Goal: Transaction & Acquisition: Purchase product/service

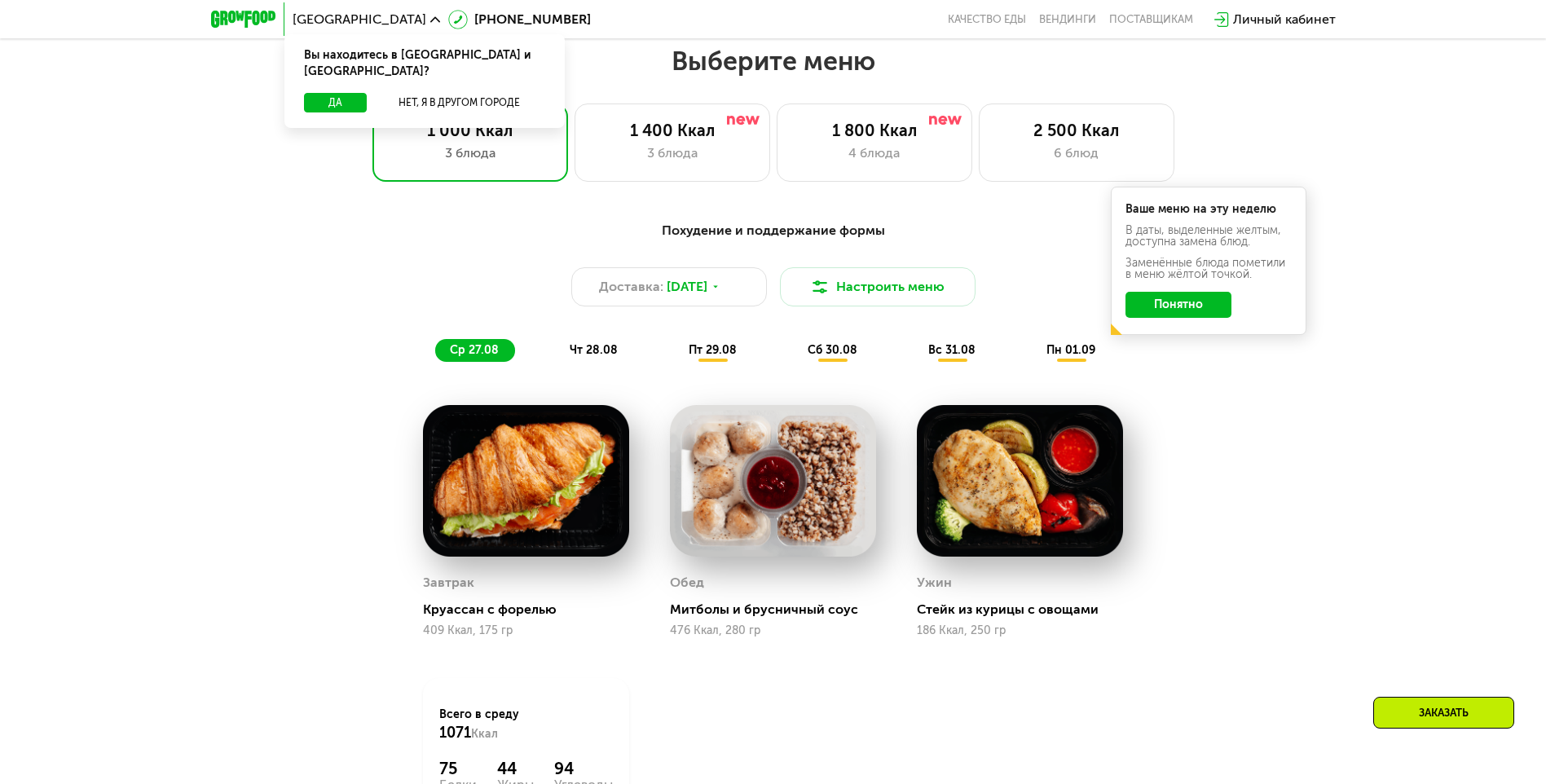
scroll to position [869, 0]
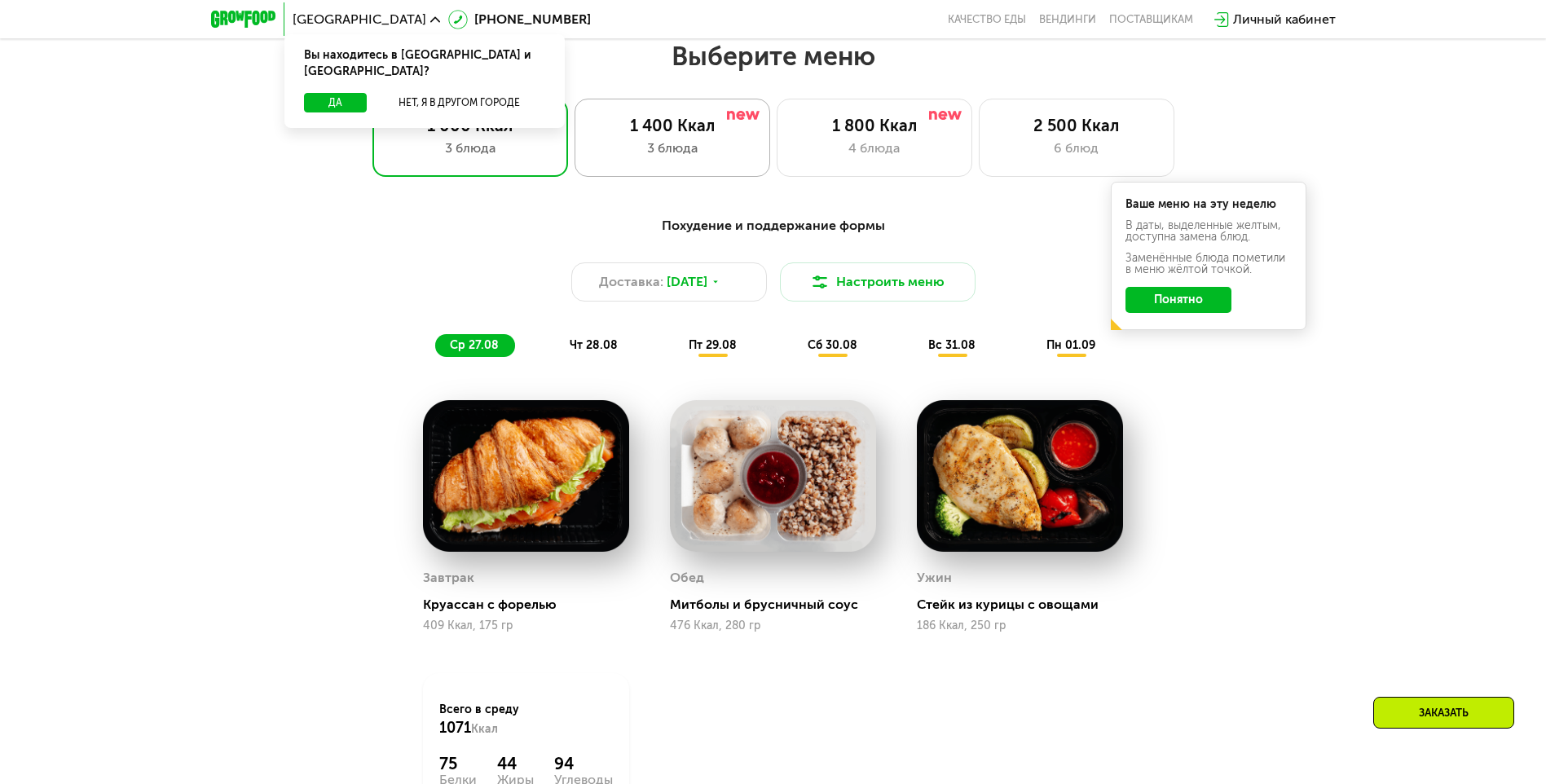
click at [777, 165] on div "1 400 Ккал 3 блюда" at bounding box center [874, 137] width 196 height 78
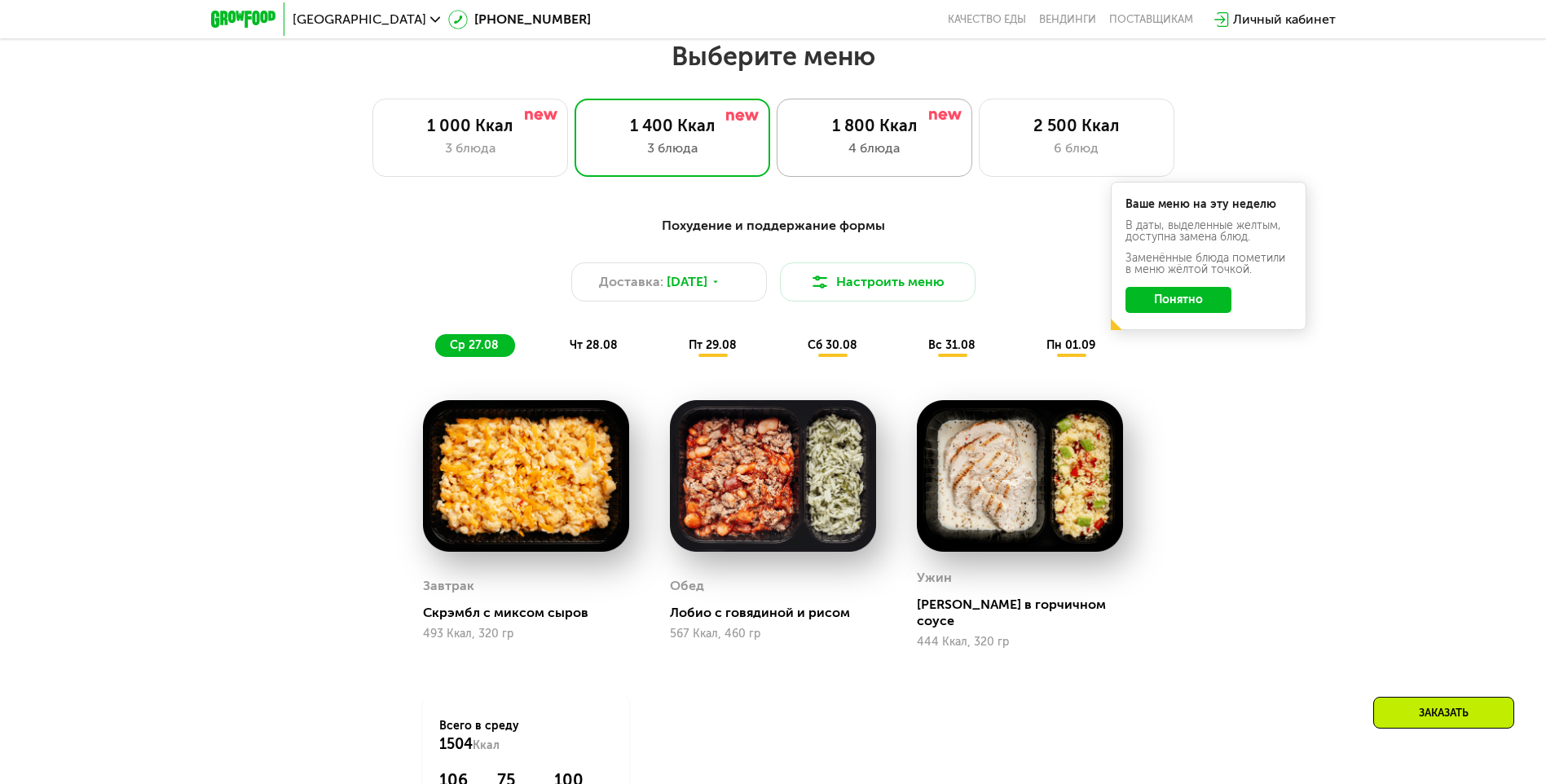
click at [979, 144] on div "1 800 Ккал 4 блюда" at bounding box center [1076, 137] width 196 height 78
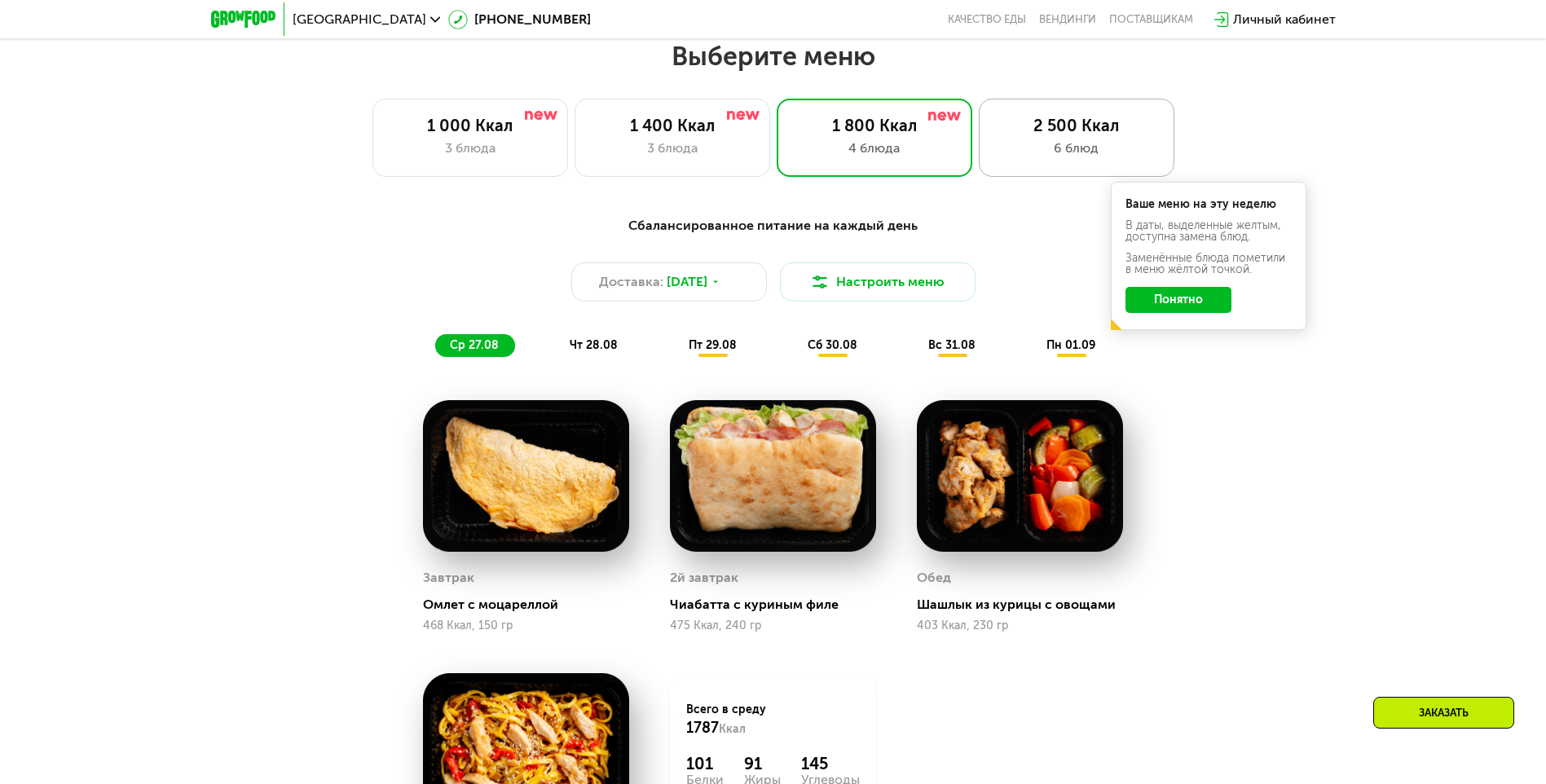
click at [1045, 150] on div "6 блюд" at bounding box center [1077, 148] width 161 height 19
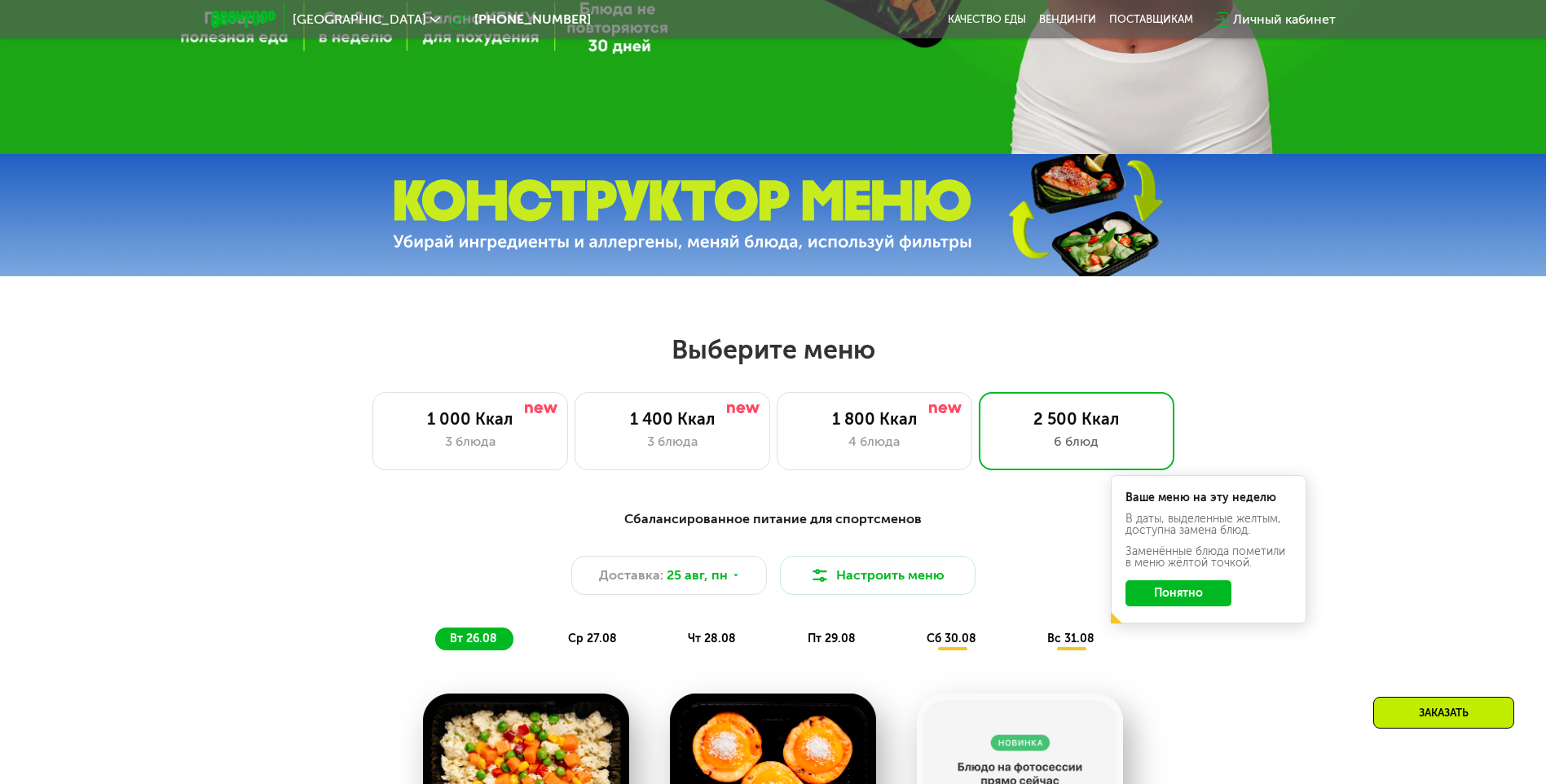
scroll to position [435, 0]
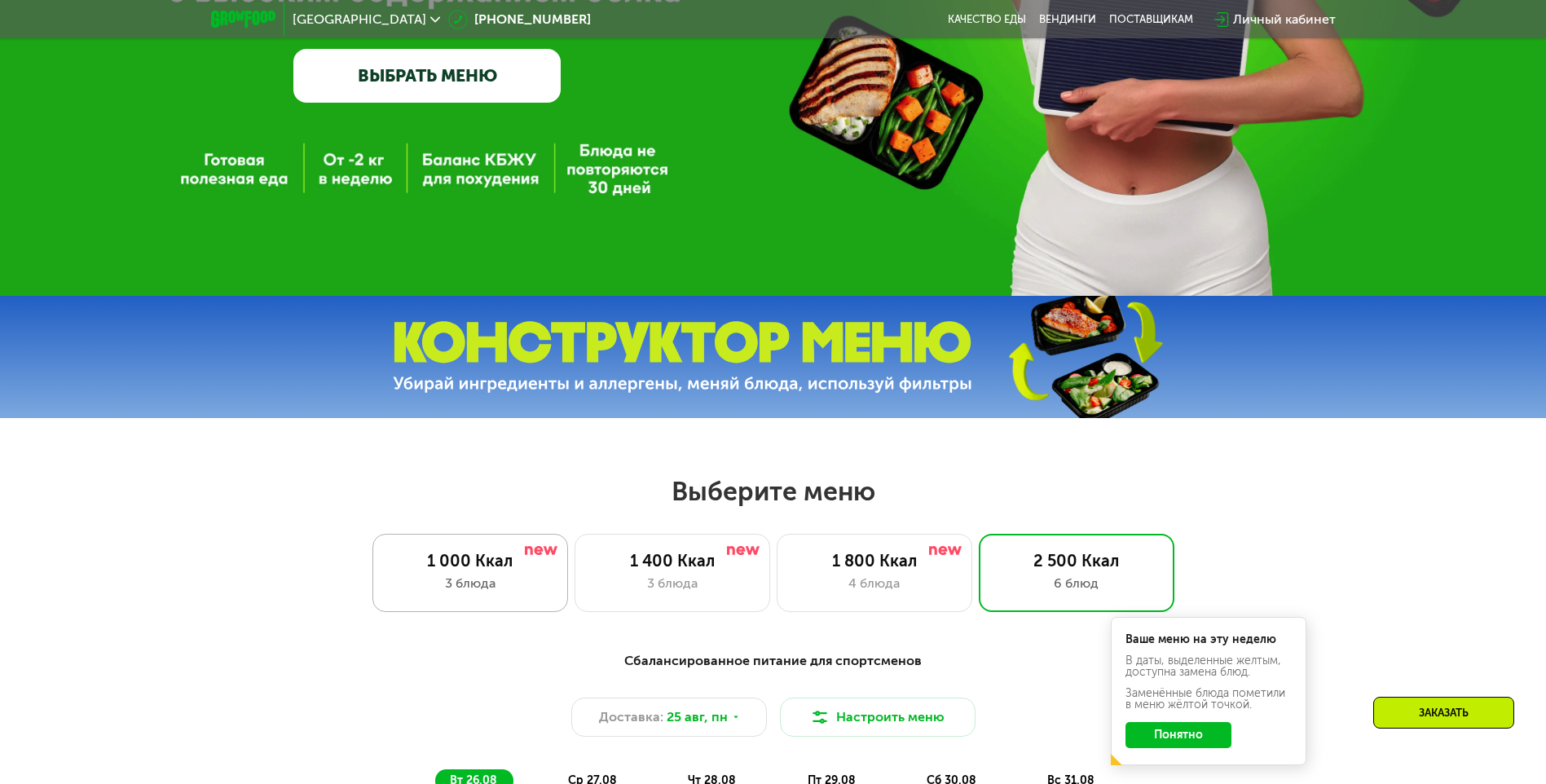
click at [575, 587] on div "1 000 Ккал 3 блюда" at bounding box center [672, 573] width 196 height 78
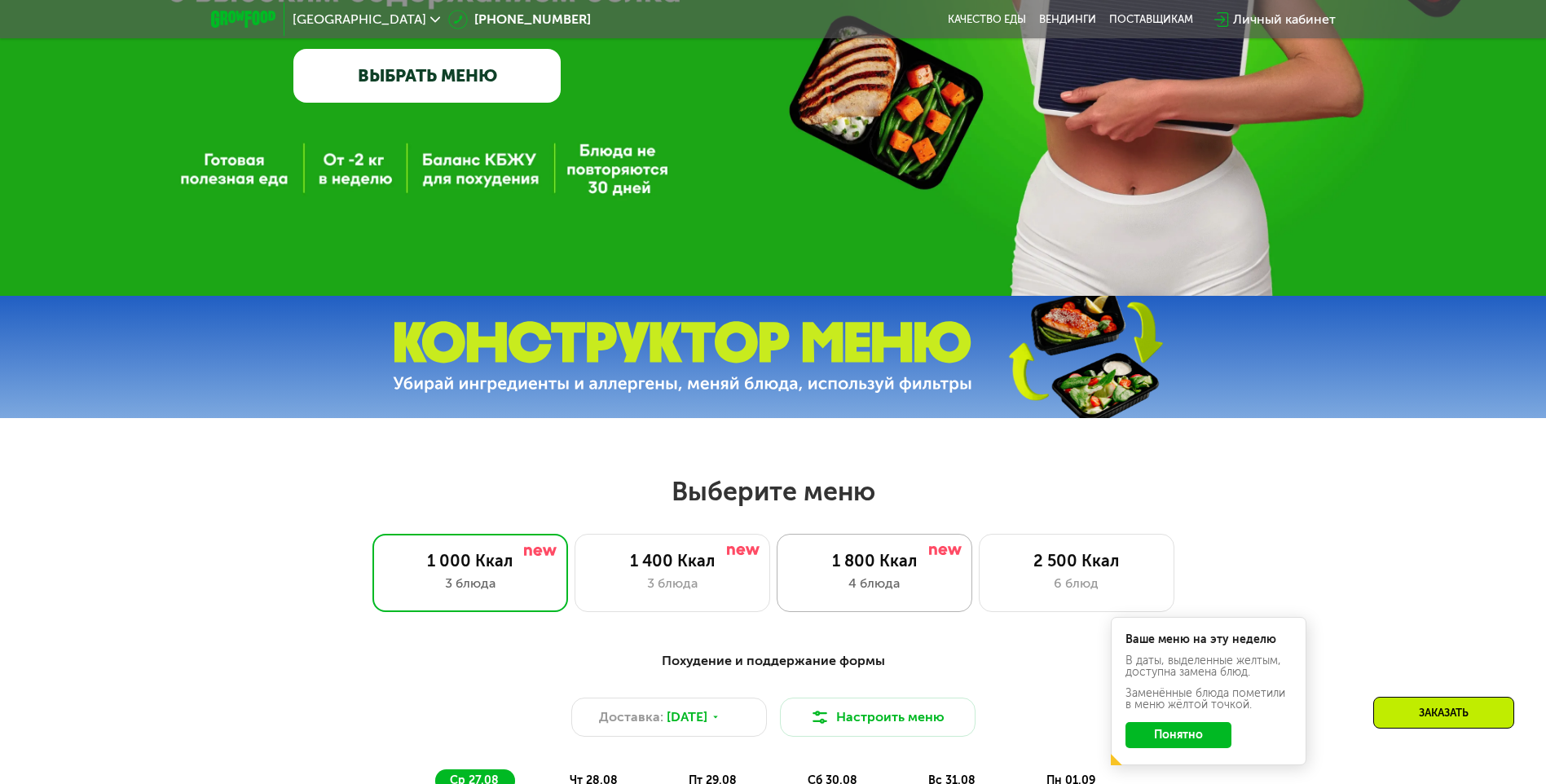
click at [923, 568] on div "1 800 Ккал" at bounding box center [875, 561] width 161 height 19
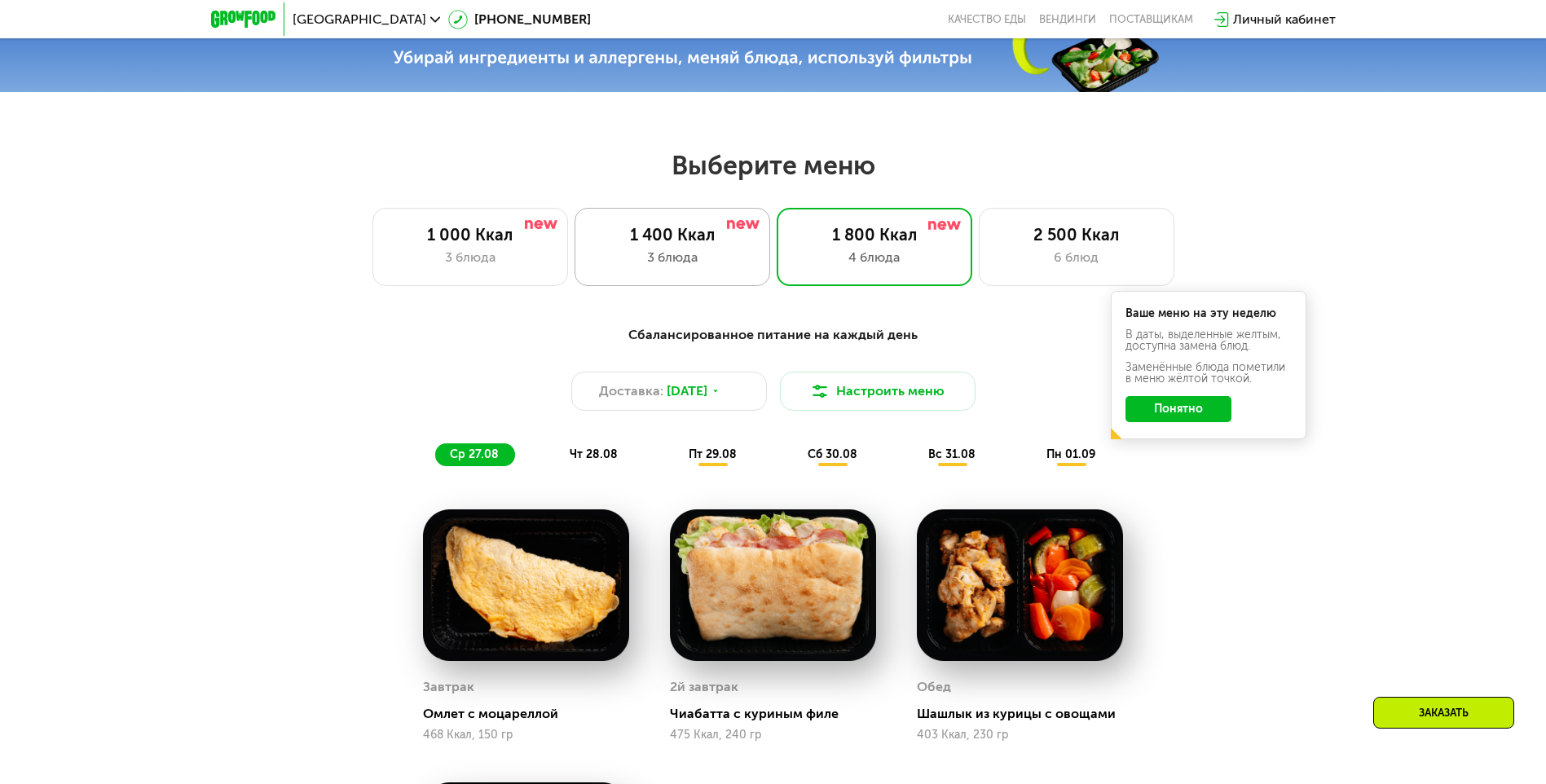
click at [689, 267] on div "3 блюда" at bounding box center [673, 257] width 161 height 19
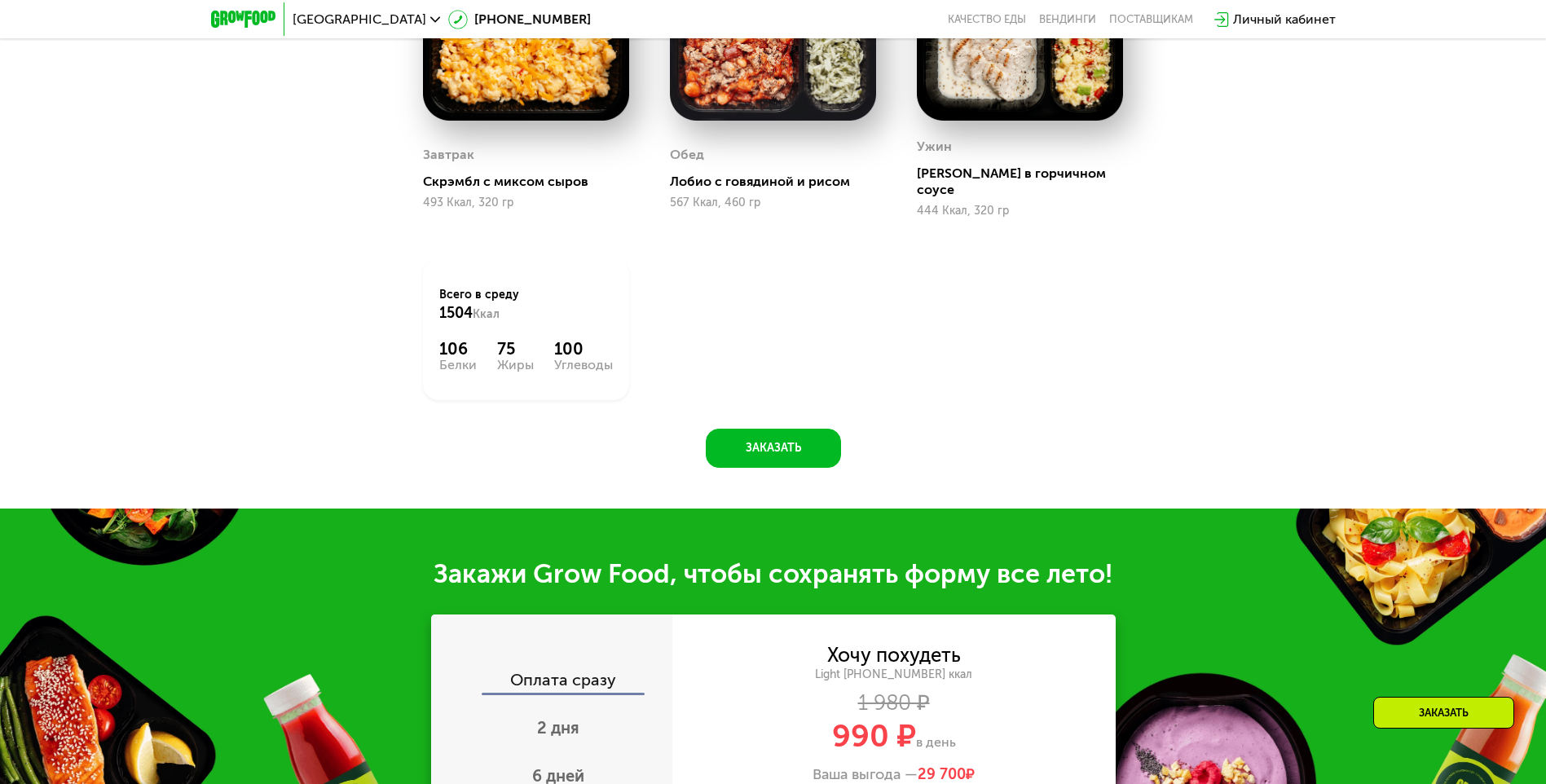
scroll to position [1412, 0]
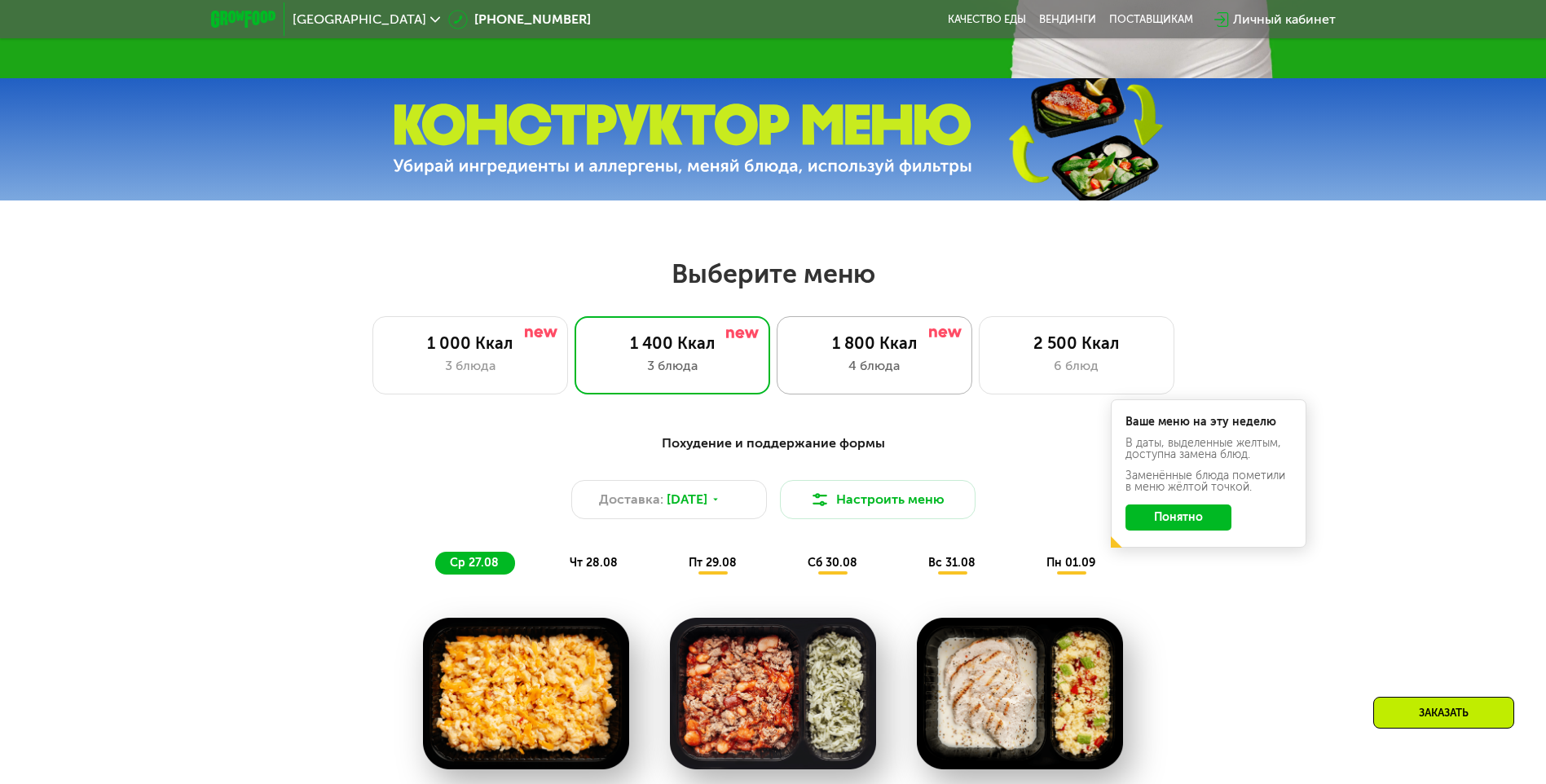
click at [870, 351] on div "1 800 Ккал" at bounding box center [875, 343] width 161 height 19
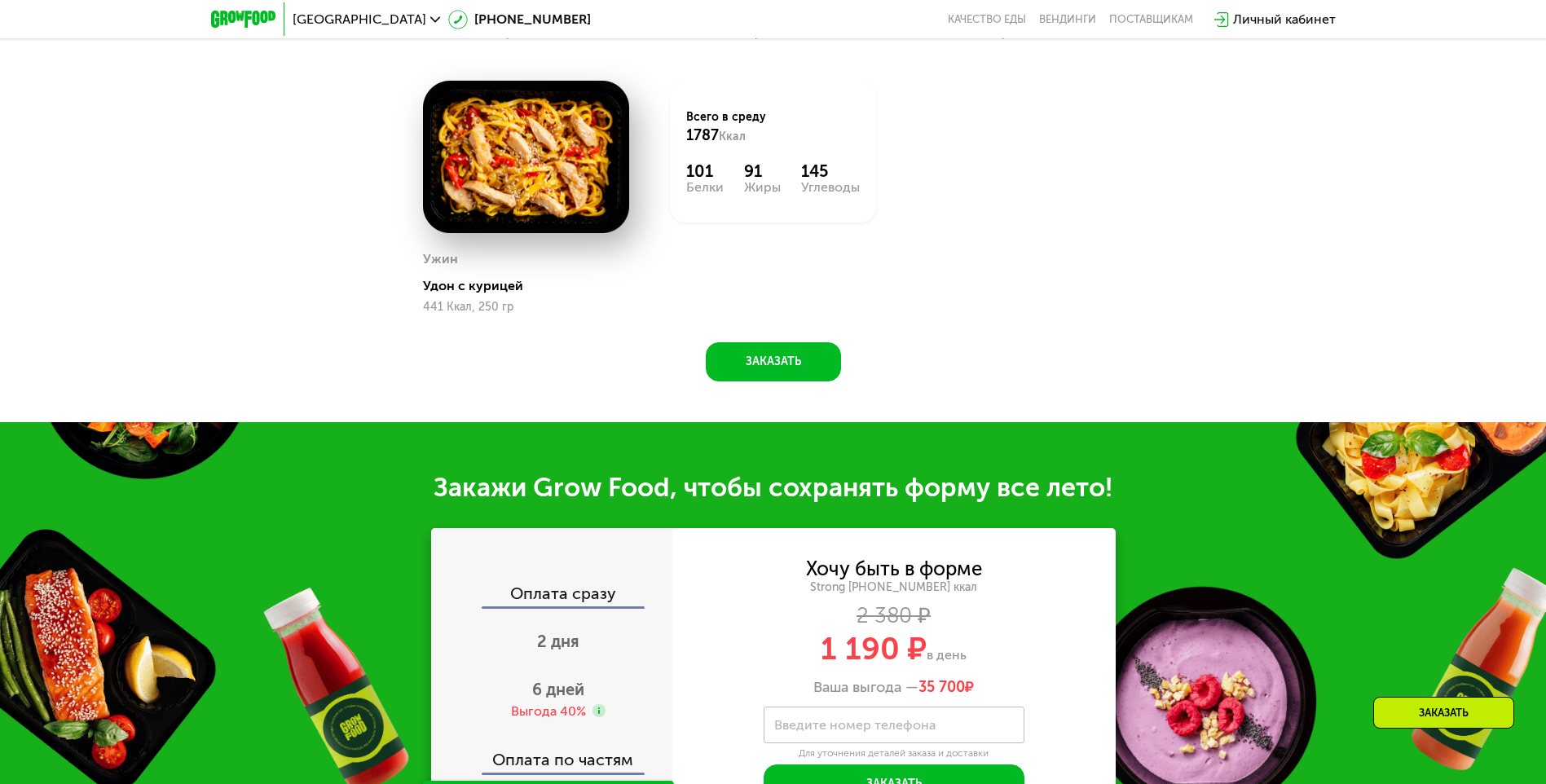
scroll to position [1848, 0]
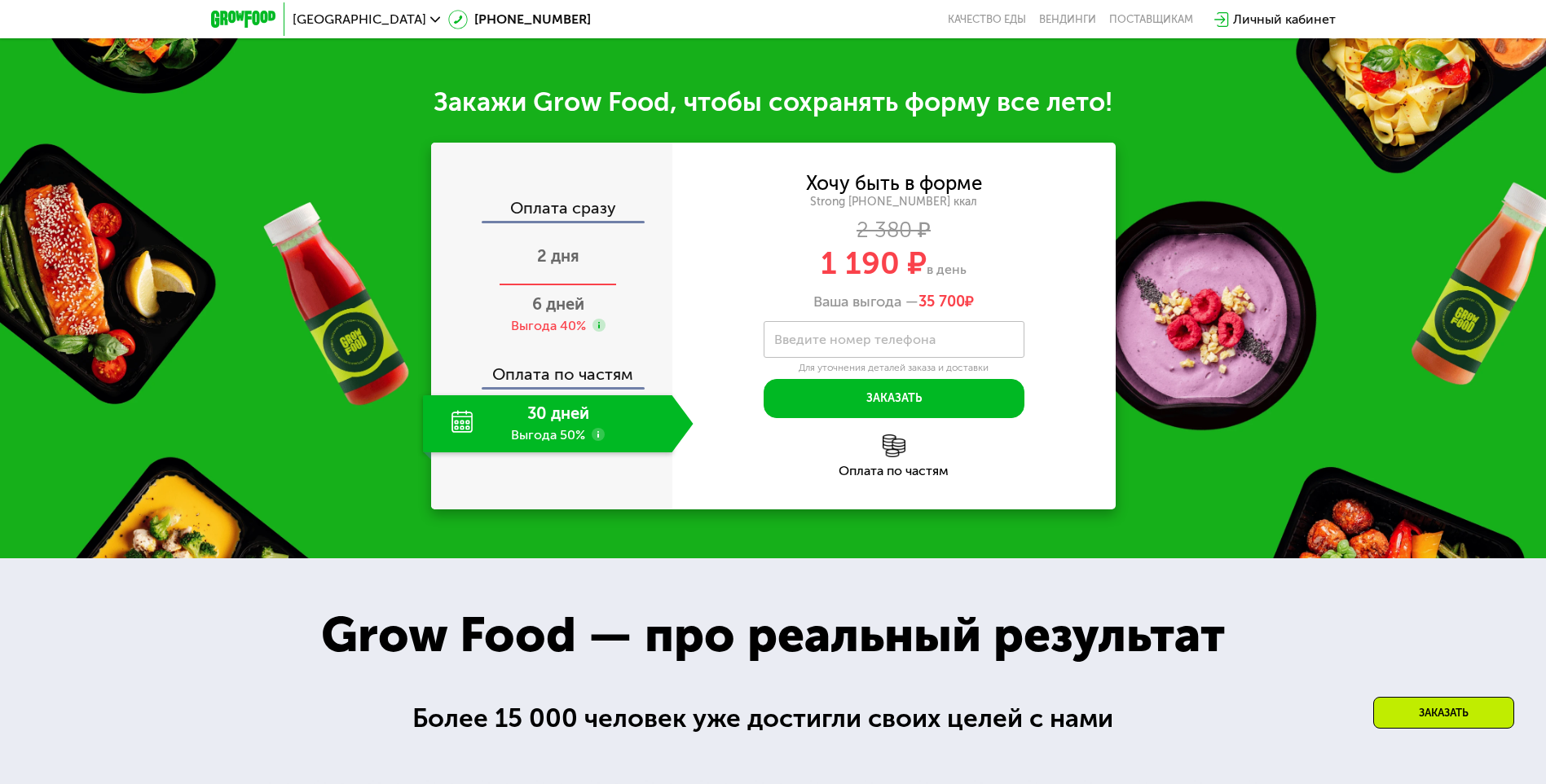
click at [551, 259] on span "2 дня" at bounding box center [559, 256] width 43 height 19
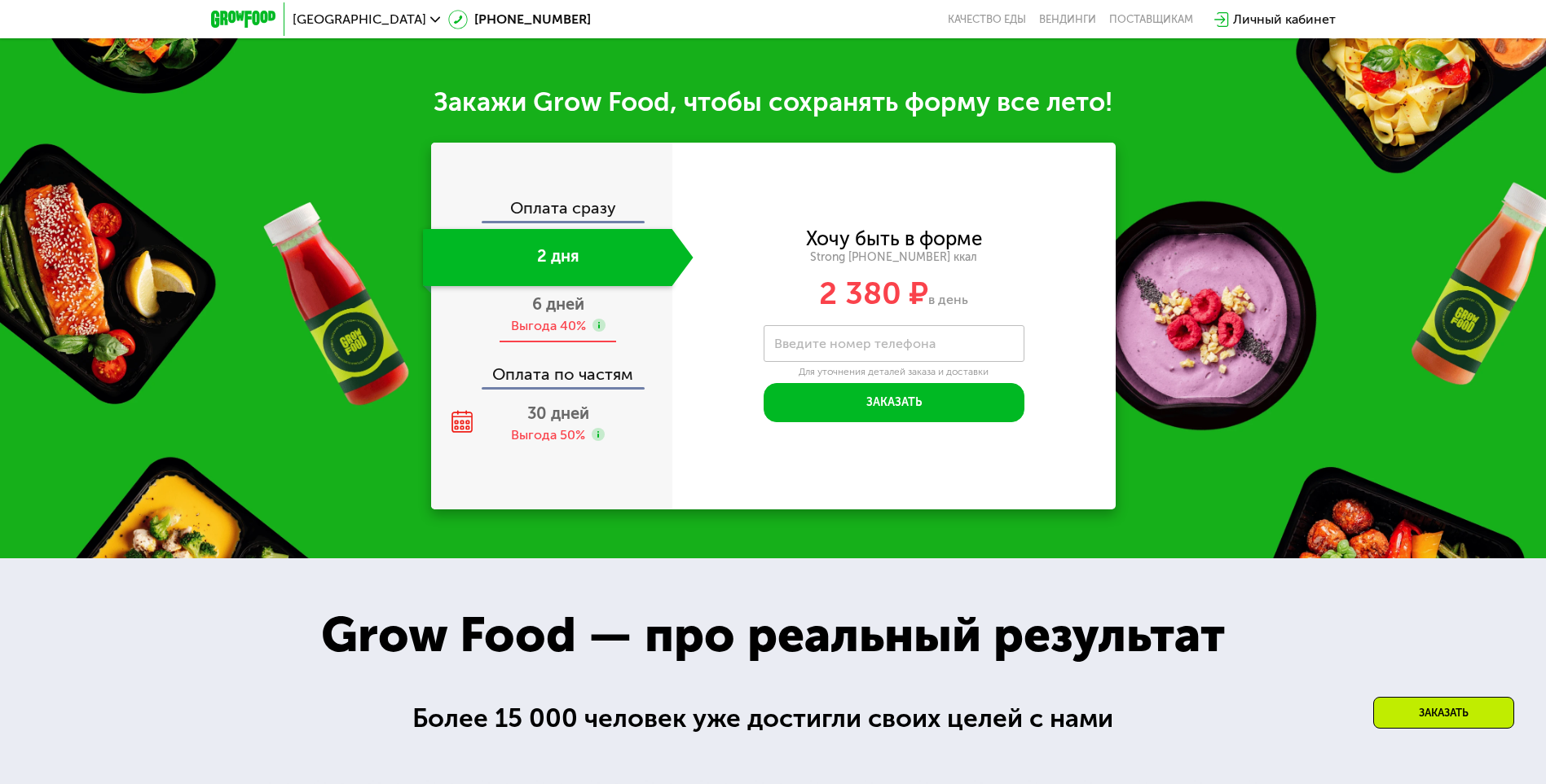
click at [548, 309] on span "6 дней" at bounding box center [558, 303] width 52 height 19
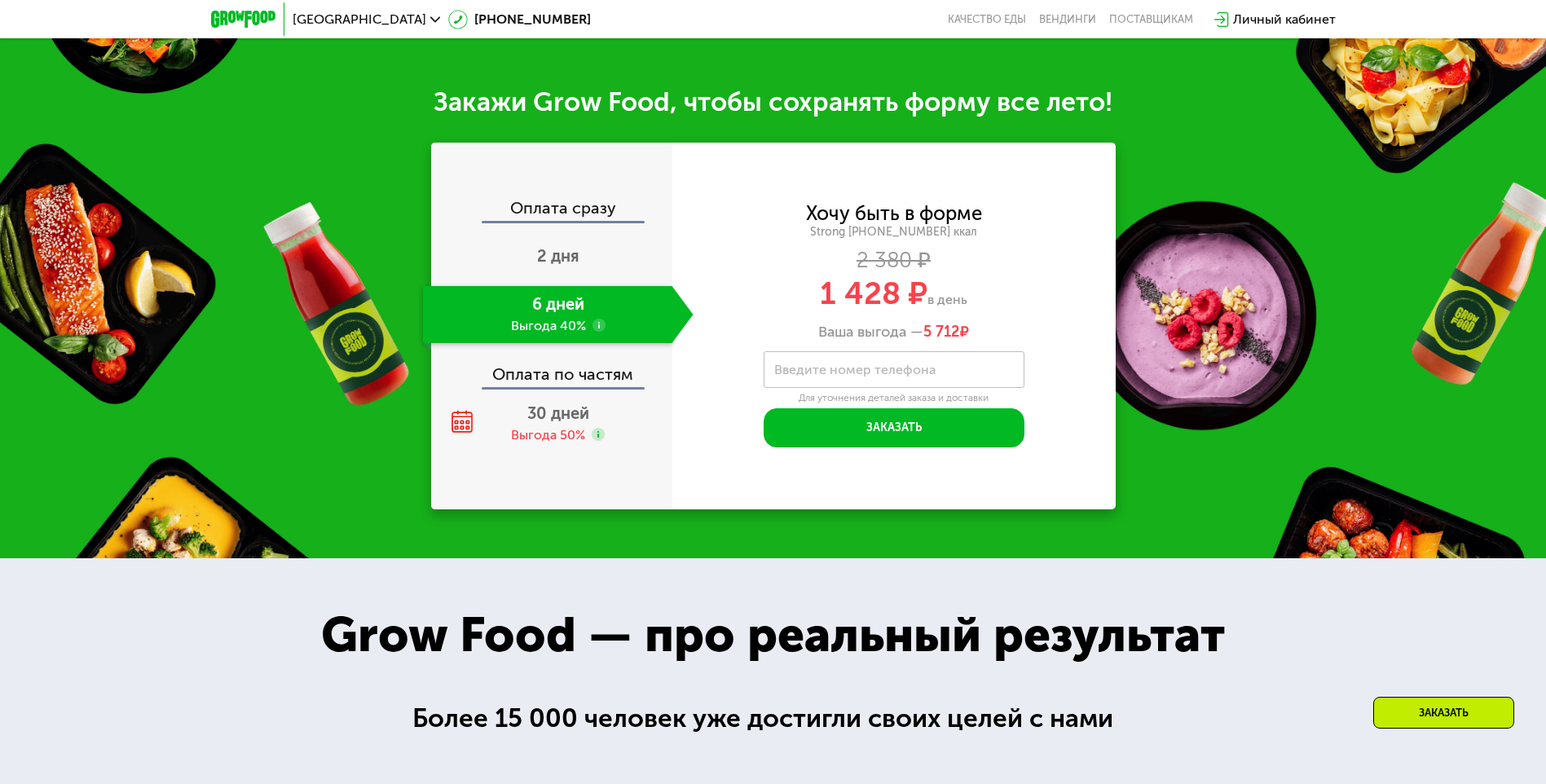
click at [532, 192] on div "Оплата сразу 2 дня 6 дней Выгода 40% Оплата по частям 30 дней Выгода 50%" at bounding box center [551, 326] width 241 height 367
click at [578, 208] on div "Оплата сразу" at bounding box center [552, 209] width 240 height 21
click at [578, 214] on div "Оплата сразу" at bounding box center [552, 209] width 240 height 21
click at [570, 266] on span "2 дня" at bounding box center [559, 256] width 43 height 19
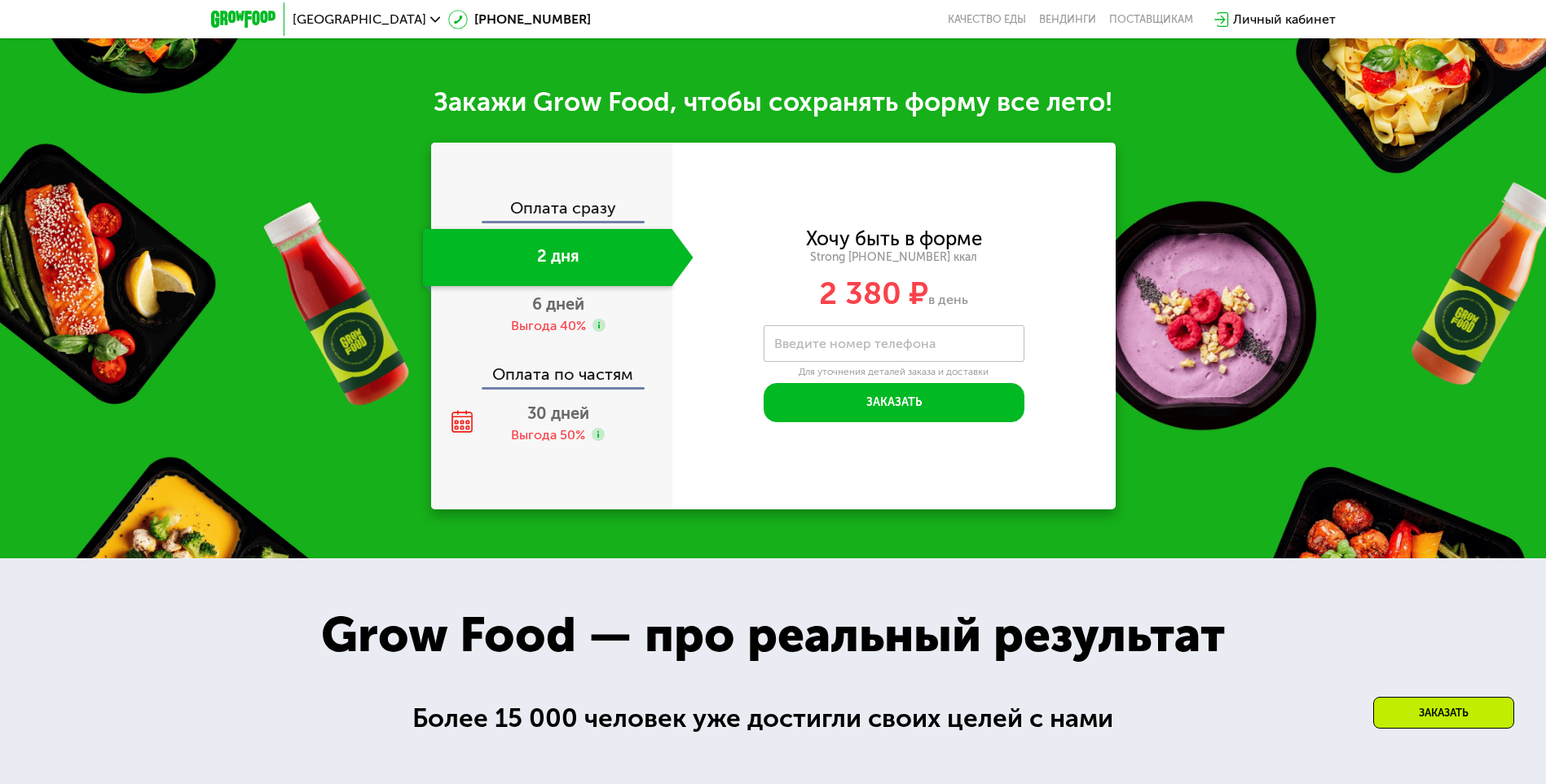
click at [551, 221] on div "Оплата сразу" at bounding box center [552, 209] width 240 height 21
click at [504, 213] on div "Оплата сразу" at bounding box center [552, 209] width 240 height 21
click at [558, 387] on div "Оплата по частям" at bounding box center [552, 368] width 240 height 37
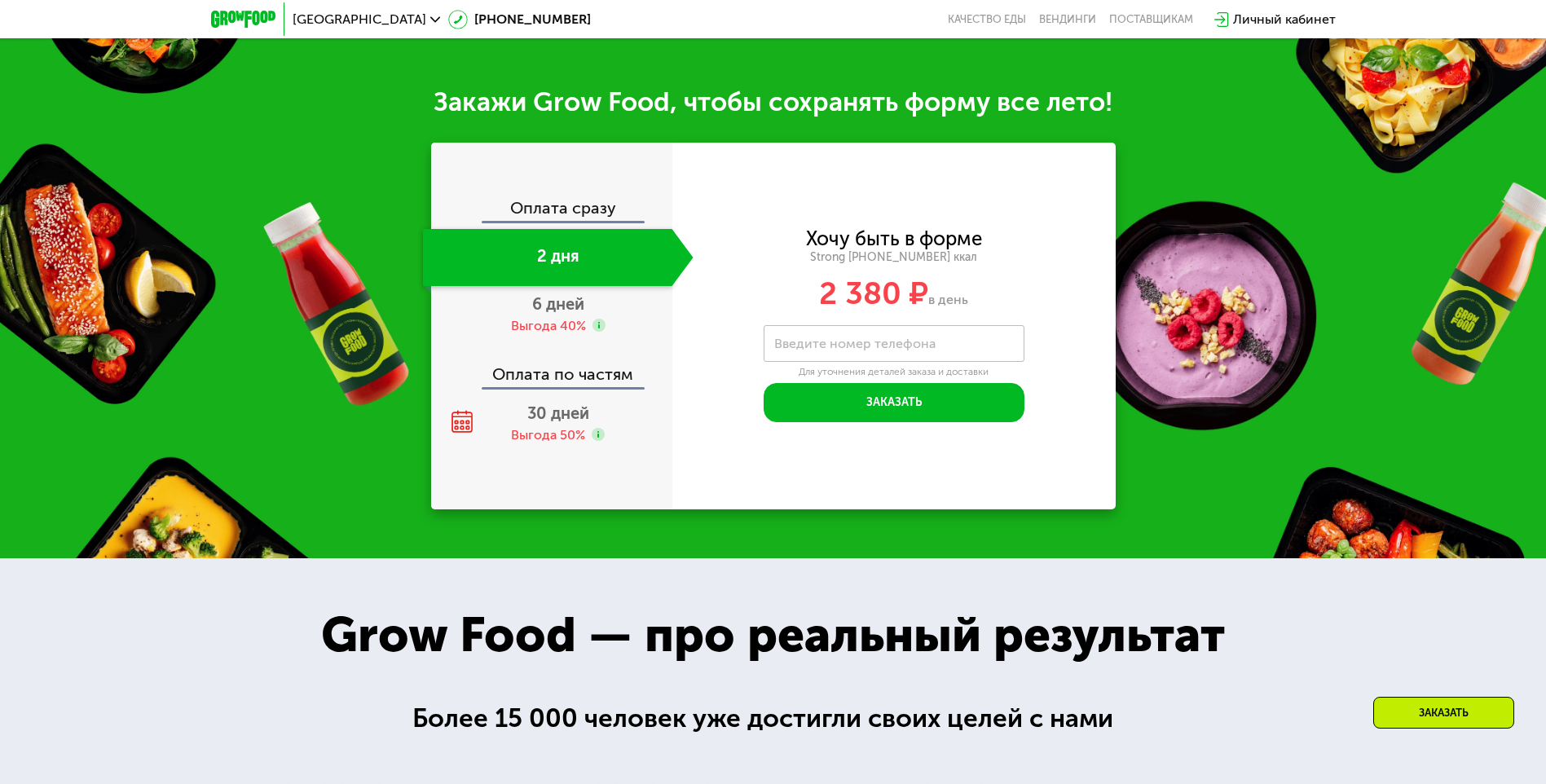
click at [518, 378] on div "Оплата по частям" at bounding box center [552, 368] width 240 height 37
click at [551, 418] on span "30 дней" at bounding box center [558, 412] width 62 height 19
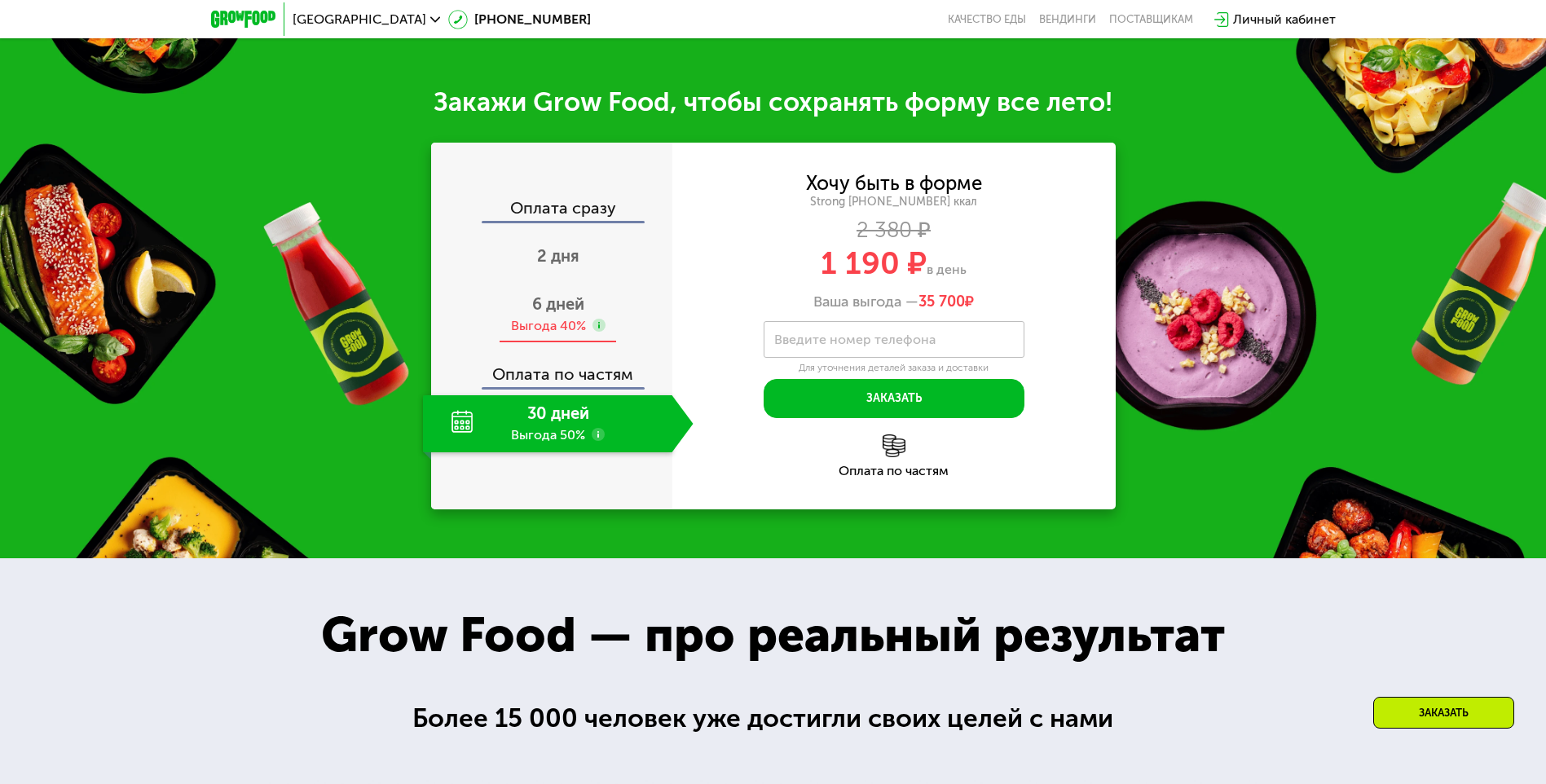
click at [515, 343] on div "6 дней Выгода 40%" at bounding box center [558, 315] width 271 height 57
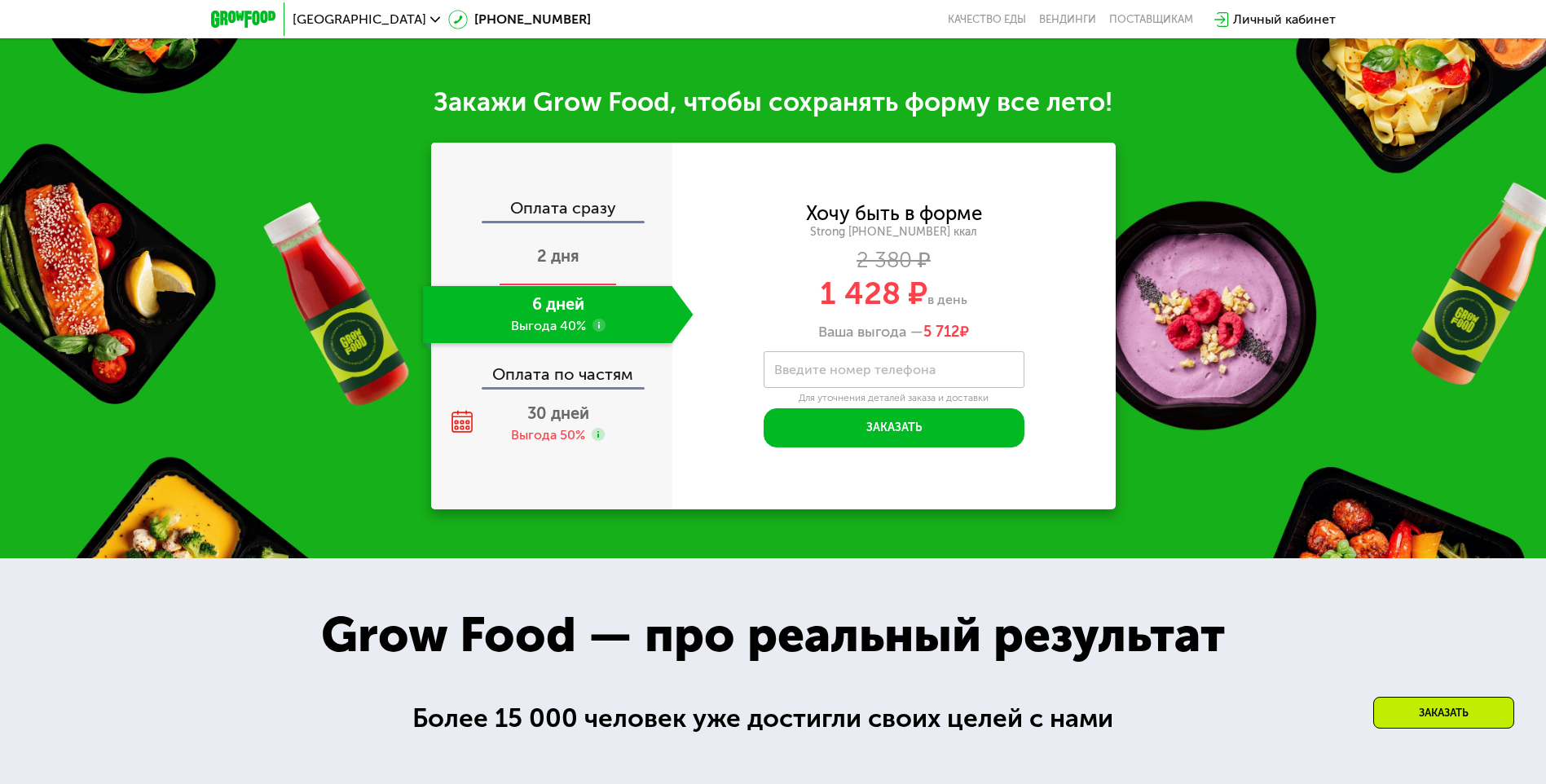
click at [575, 239] on div "2 дня" at bounding box center [558, 258] width 271 height 57
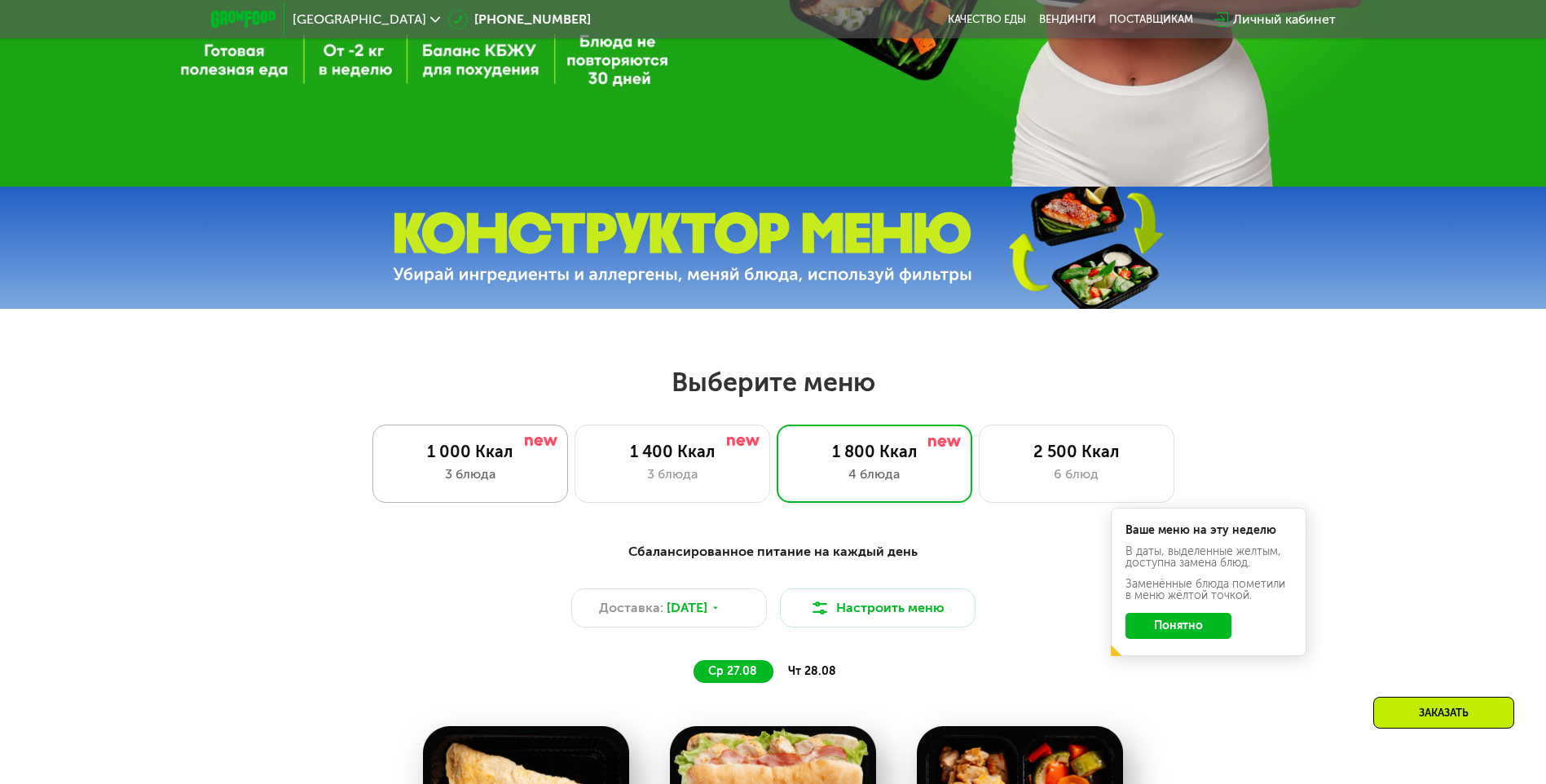
click at [513, 470] on div "3 блюда" at bounding box center [470, 474] width 161 height 19
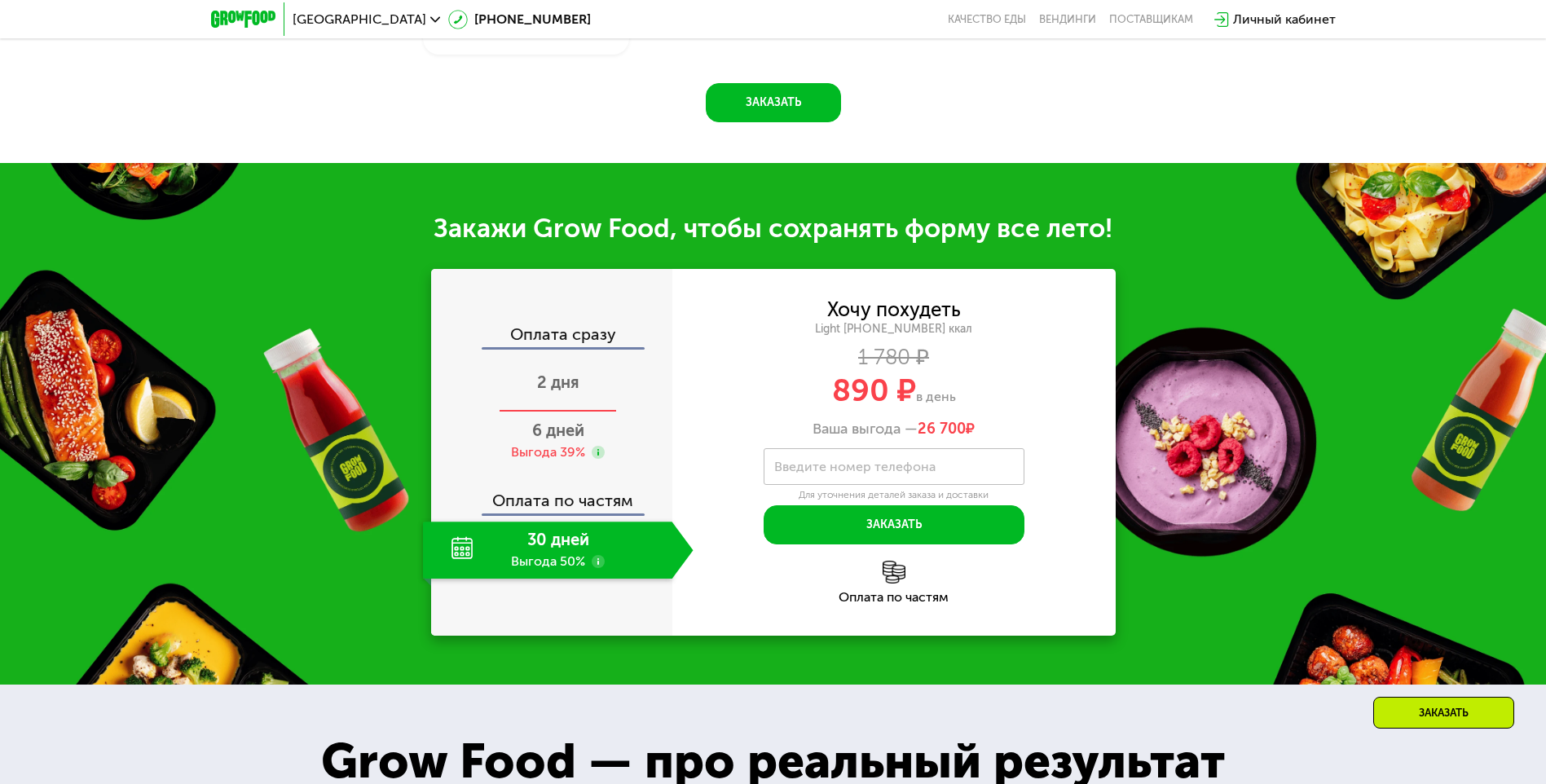
click at [558, 391] on span "2 дня" at bounding box center [559, 382] width 43 height 19
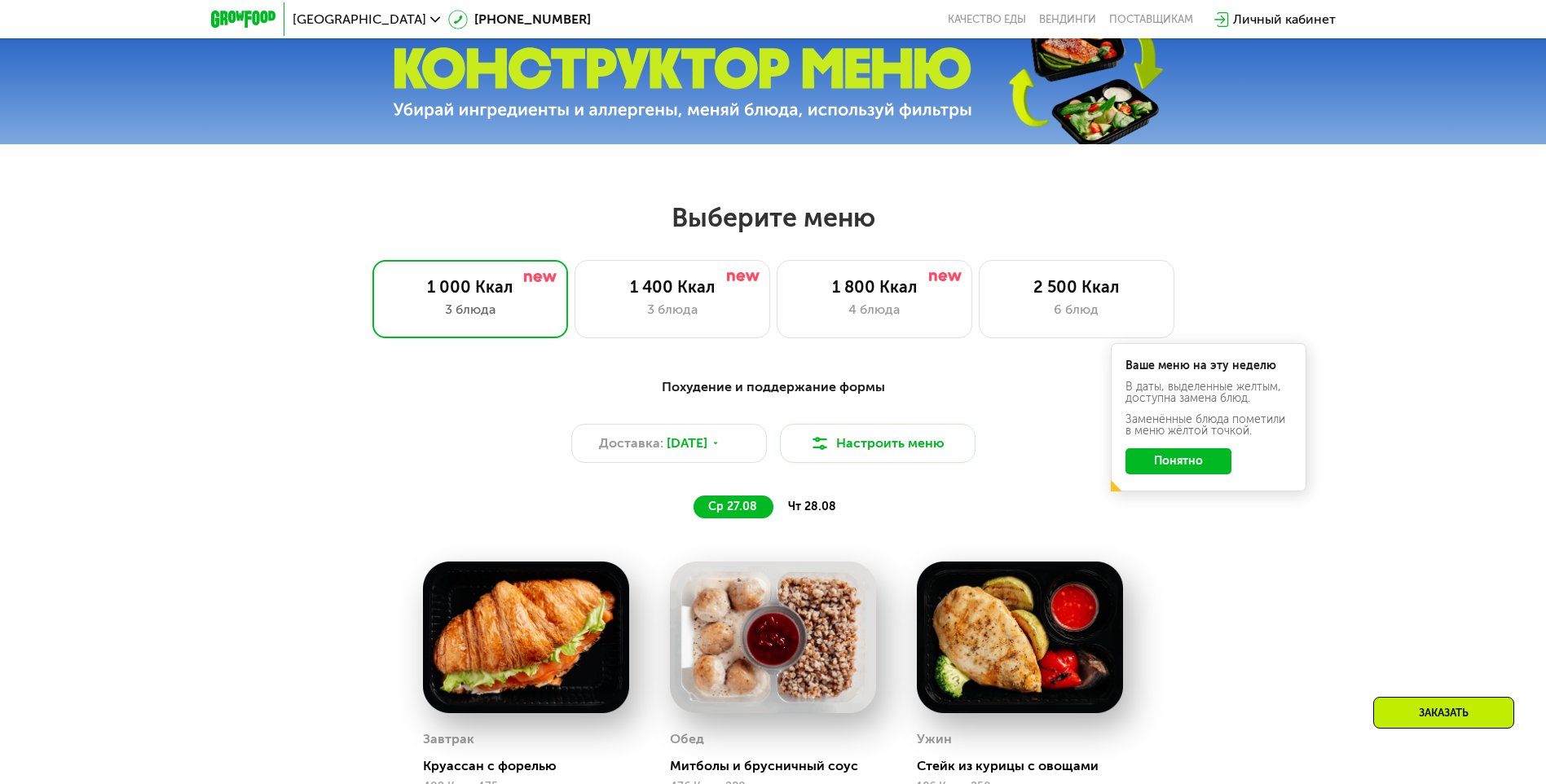
scroll to position [501, 0]
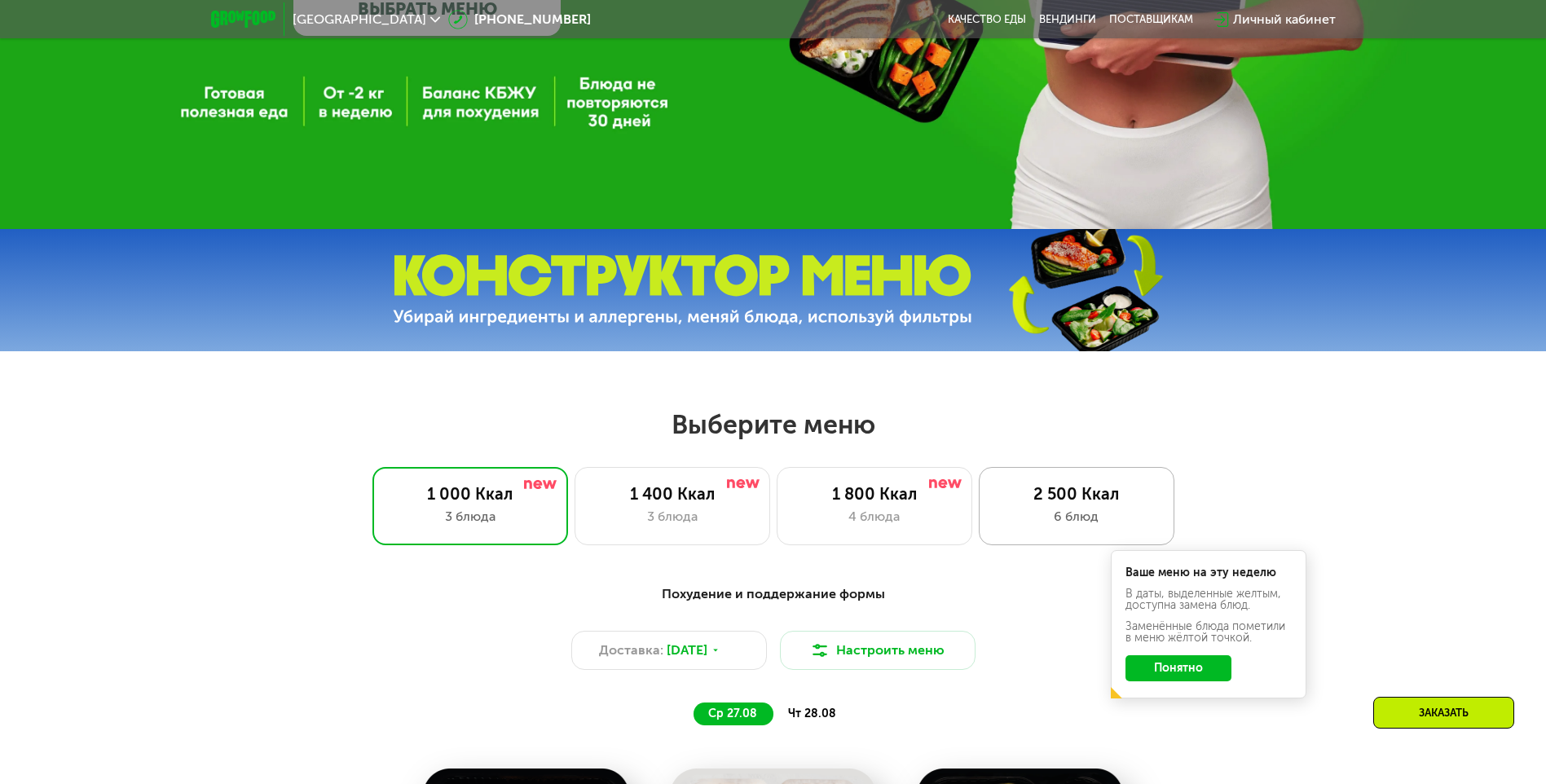
click at [1120, 495] on div "2 500 Ккал" at bounding box center [1077, 493] width 161 height 19
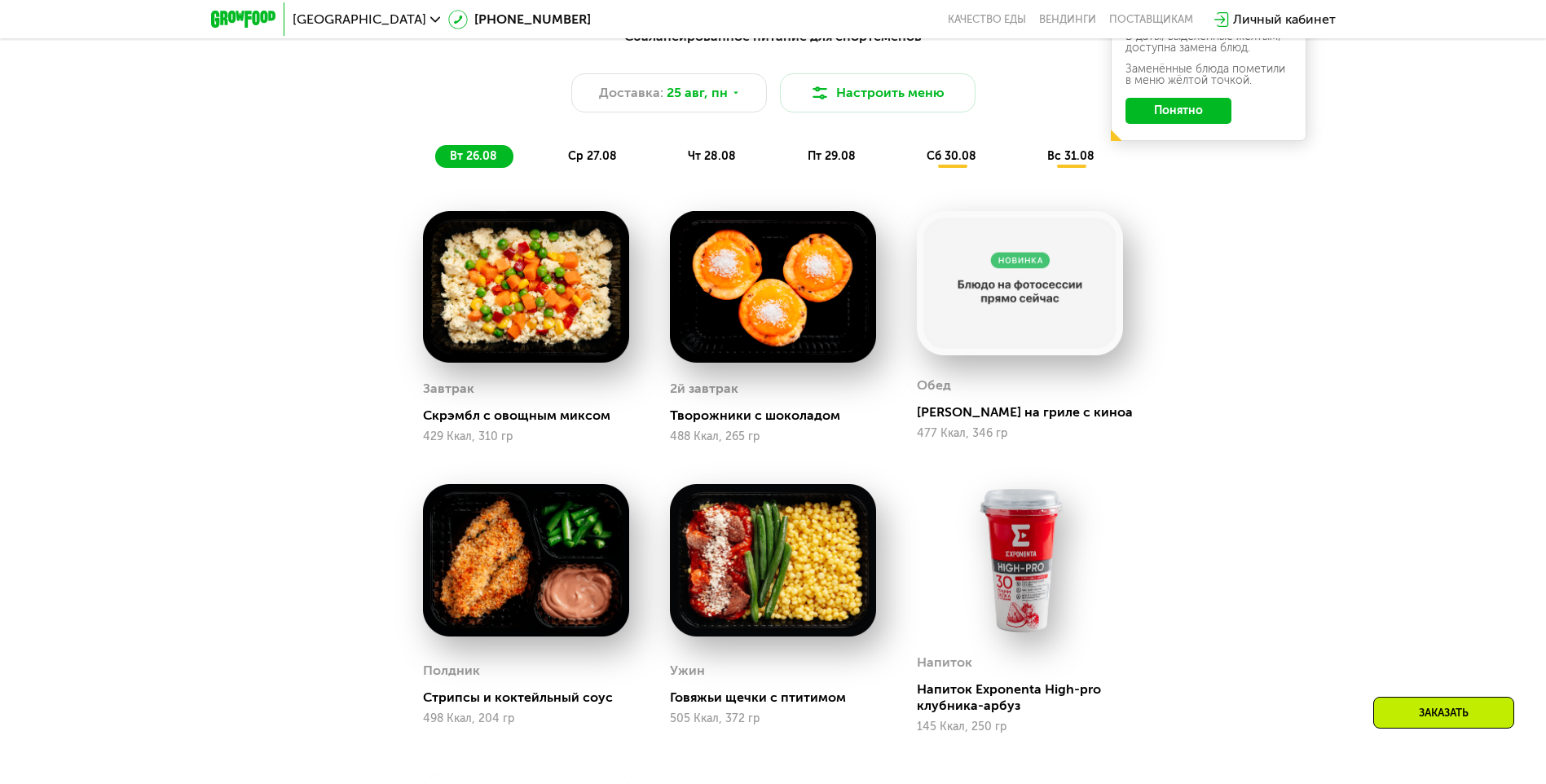
scroll to position [937, 0]
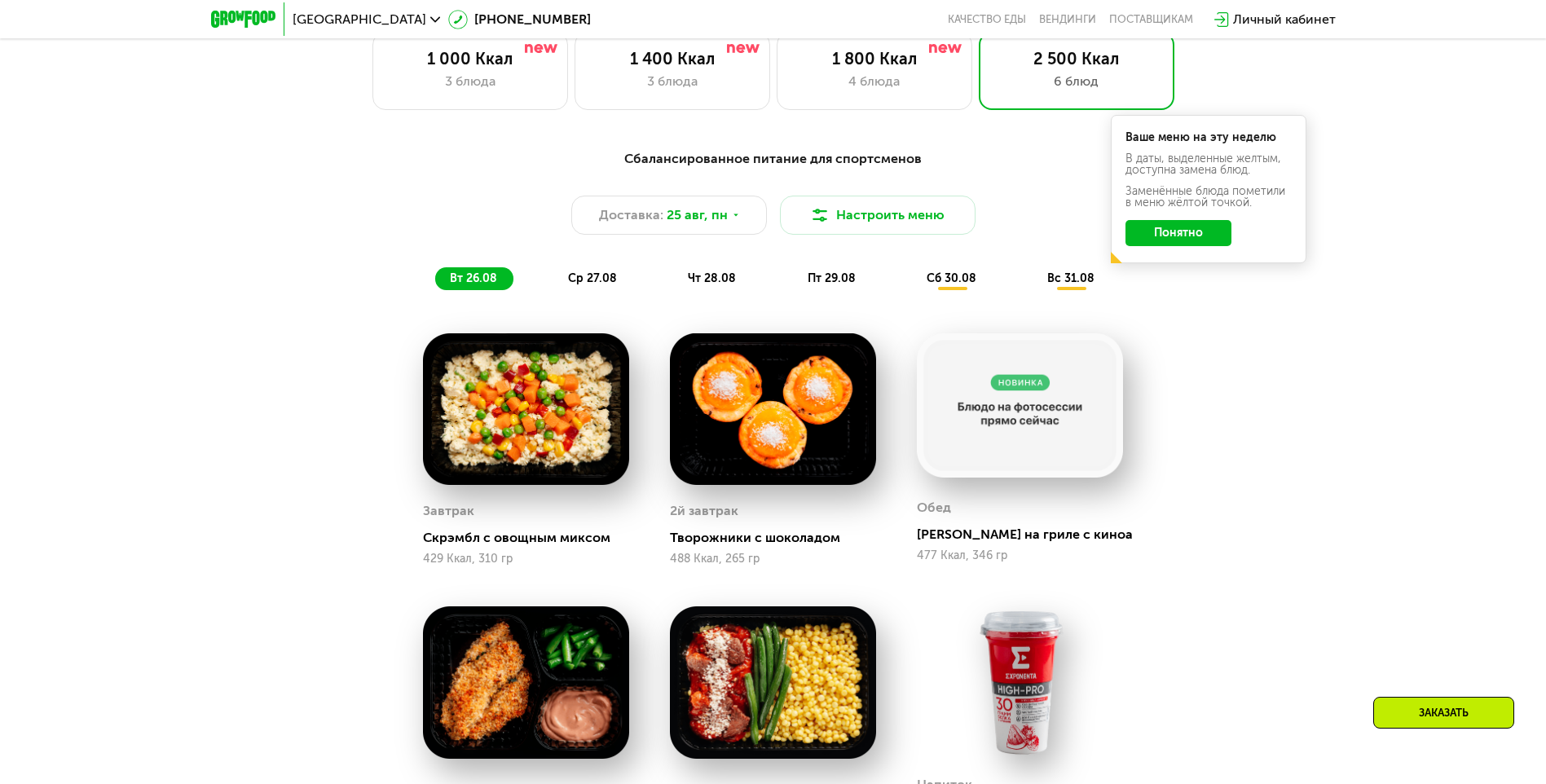
click at [558, 482] on img at bounding box center [526, 410] width 207 height 152
click at [711, 475] on img at bounding box center [773, 410] width 207 height 152
click at [598, 276] on span "ср 27.08" at bounding box center [592, 278] width 49 height 14
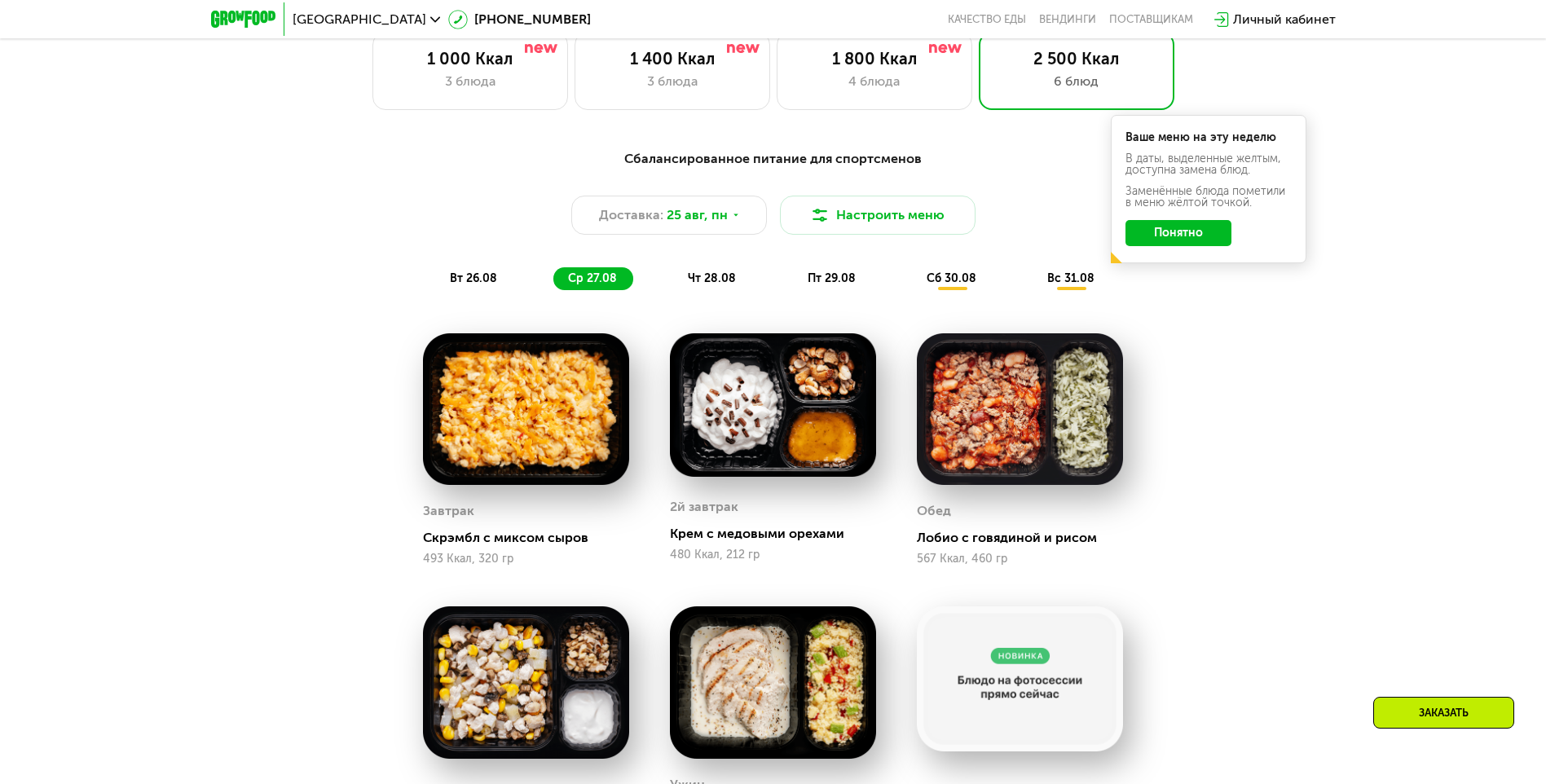
click at [729, 285] on span "чт 28.08" at bounding box center [712, 278] width 48 height 14
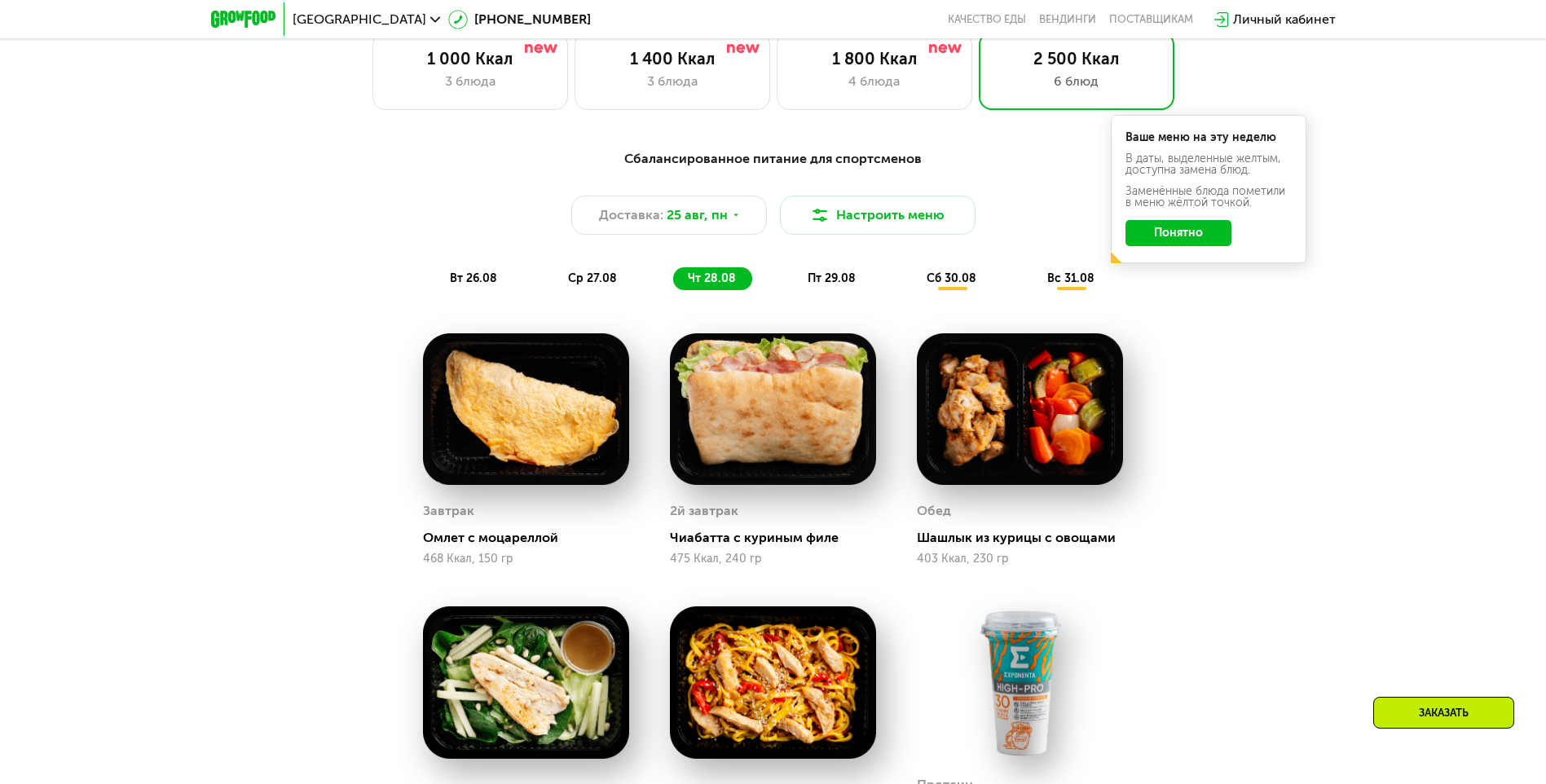
click at [819, 278] on span "пт 29.08" at bounding box center [832, 278] width 48 height 14
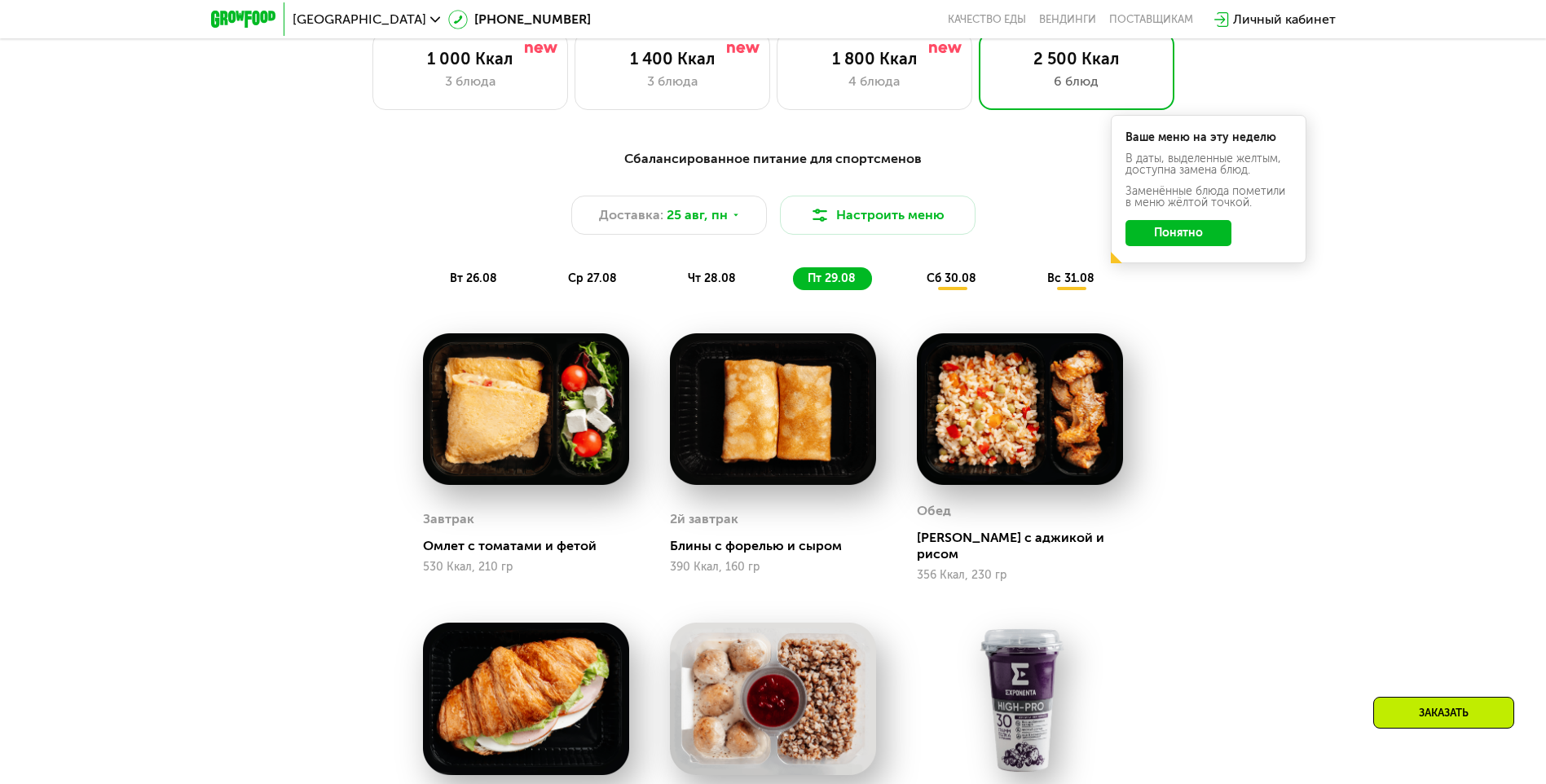
click at [934, 276] on span "сб 30.08" at bounding box center [952, 278] width 50 height 14
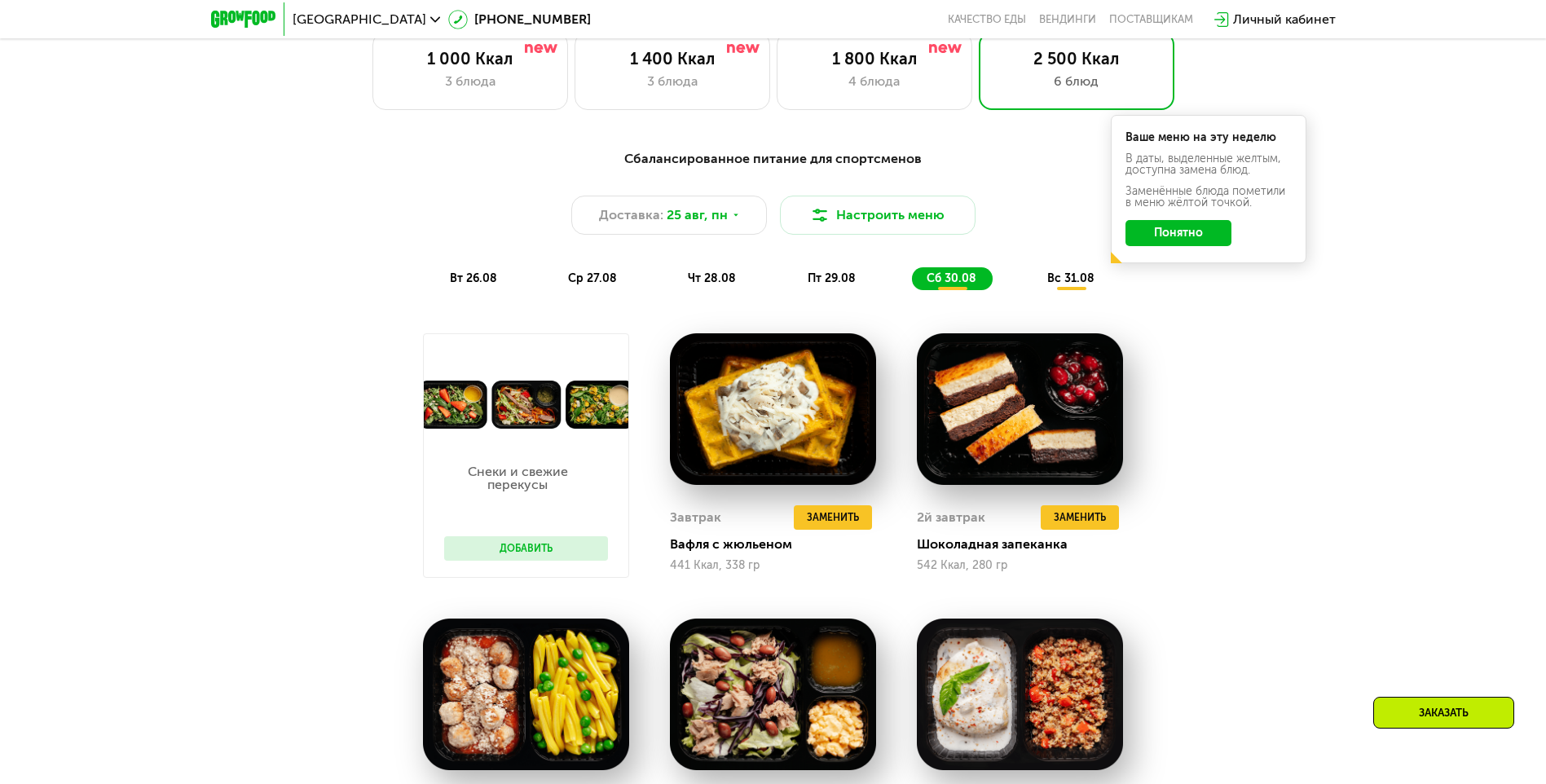
click at [1065, 283] on span "вс 31.08" at bounding box center [1071, 278] width 47 height 14
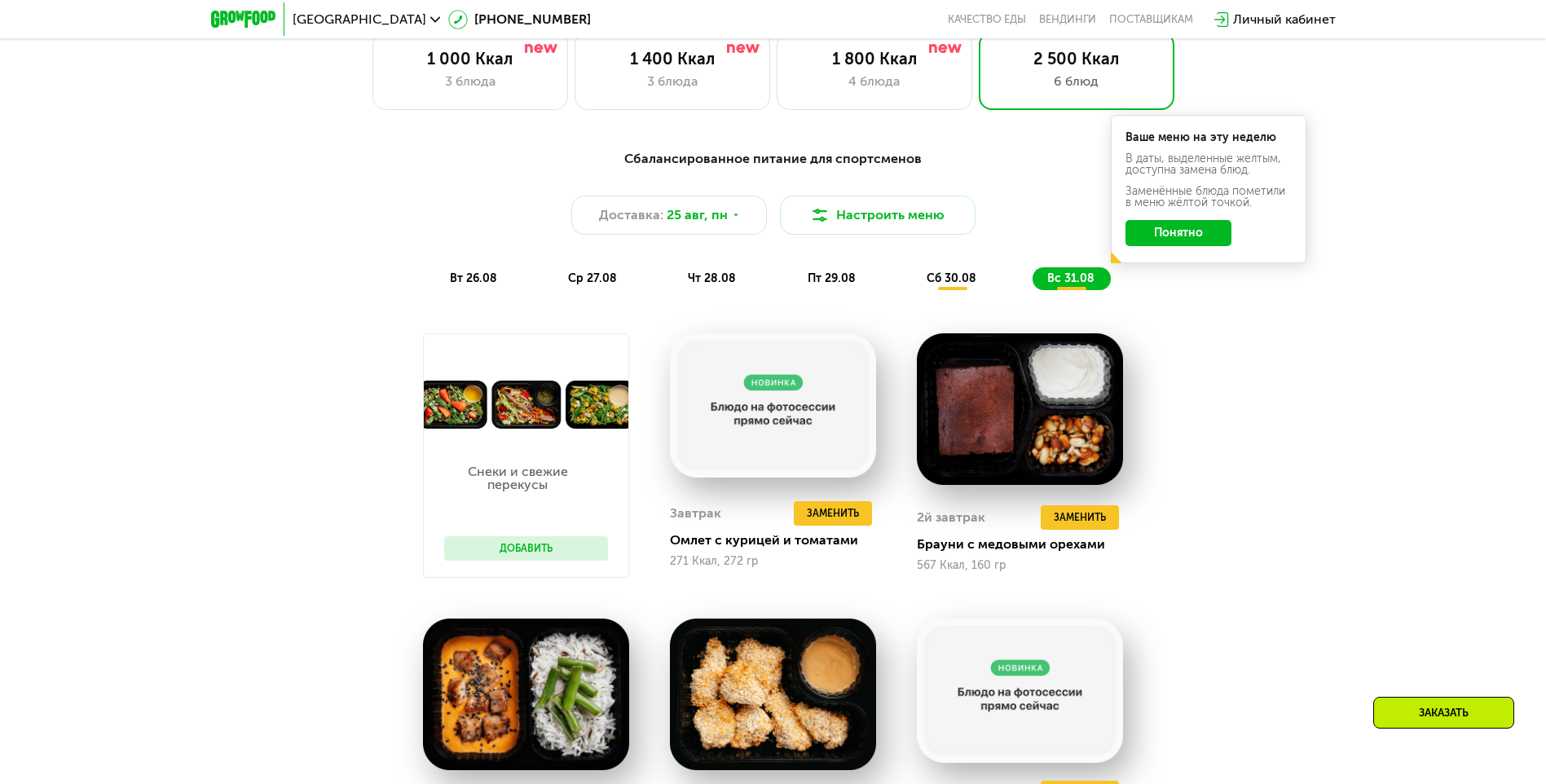
click at [596, 298] on div "Сбалансированное питание для спортсменов Доставка: [DATE] Настроить меню вт 26.…" at bounding box center [773, 219] width 984 height 160
click at [598, 285] on span "ср 27.08" at bounding box center [592, 278] width 49 height 14
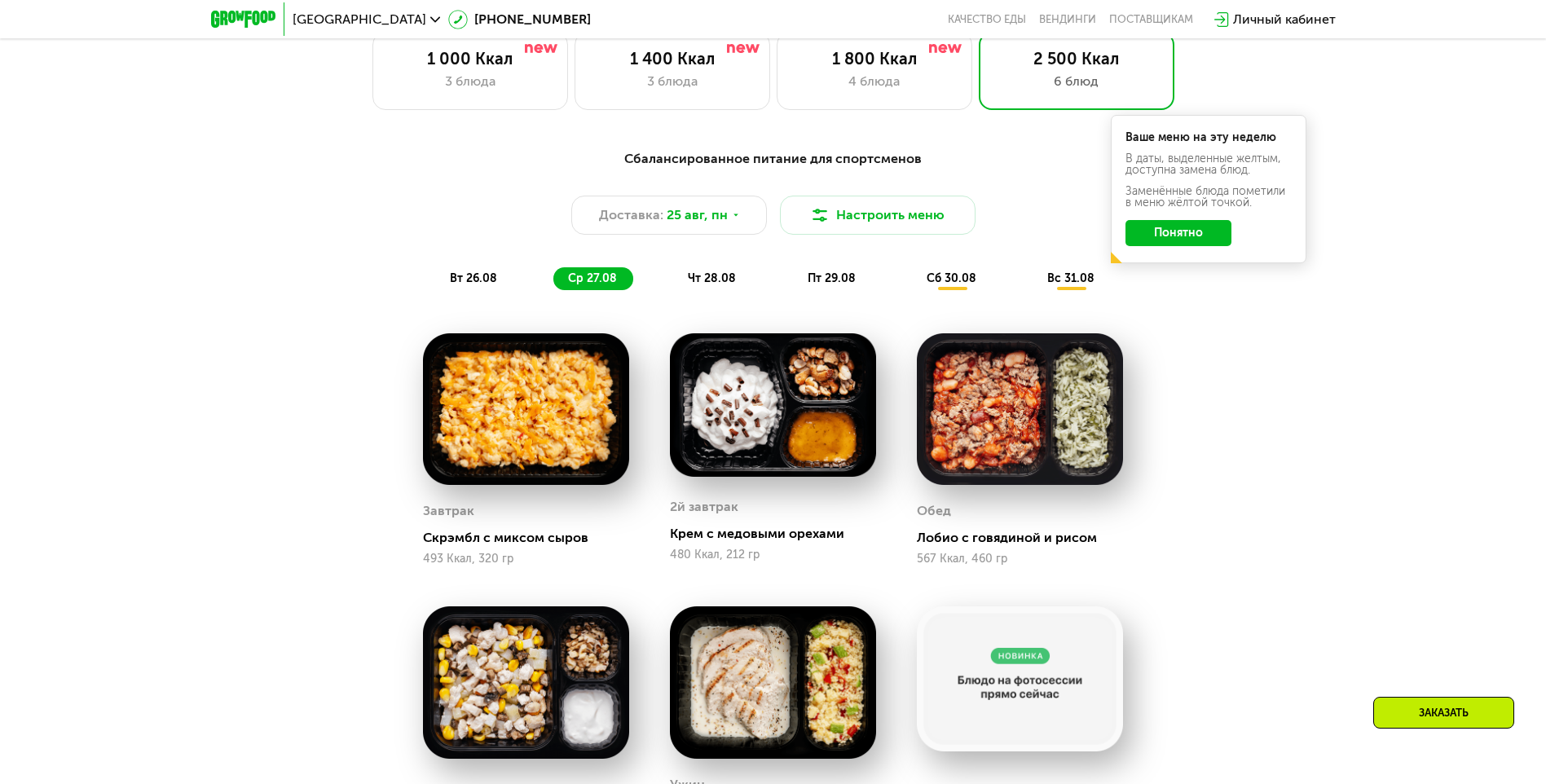
scroll to position [1045, 0]
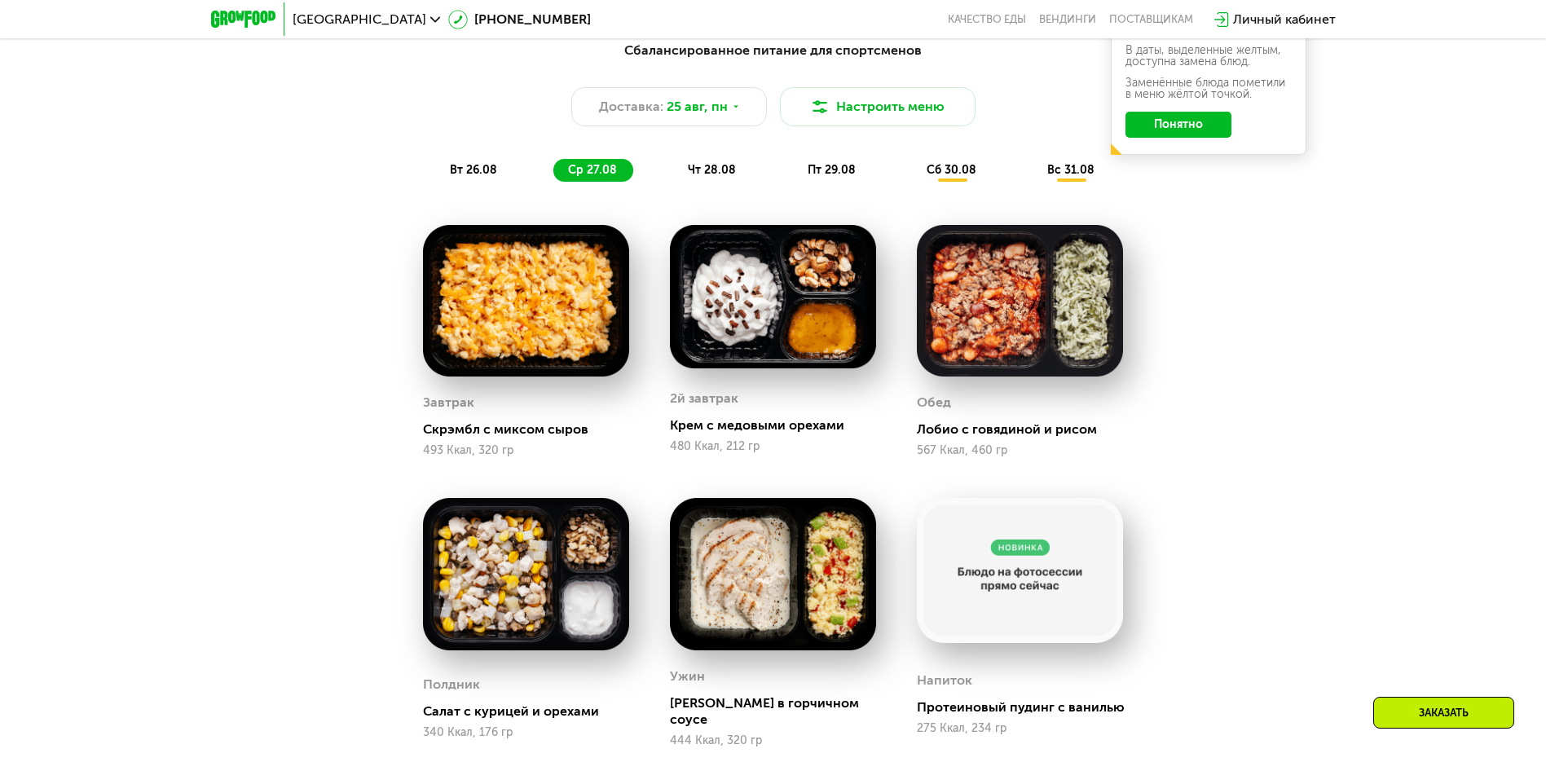
click at [701, 174] on span "чт 28.08" at bounding box center [712, 170] width 48 height 14
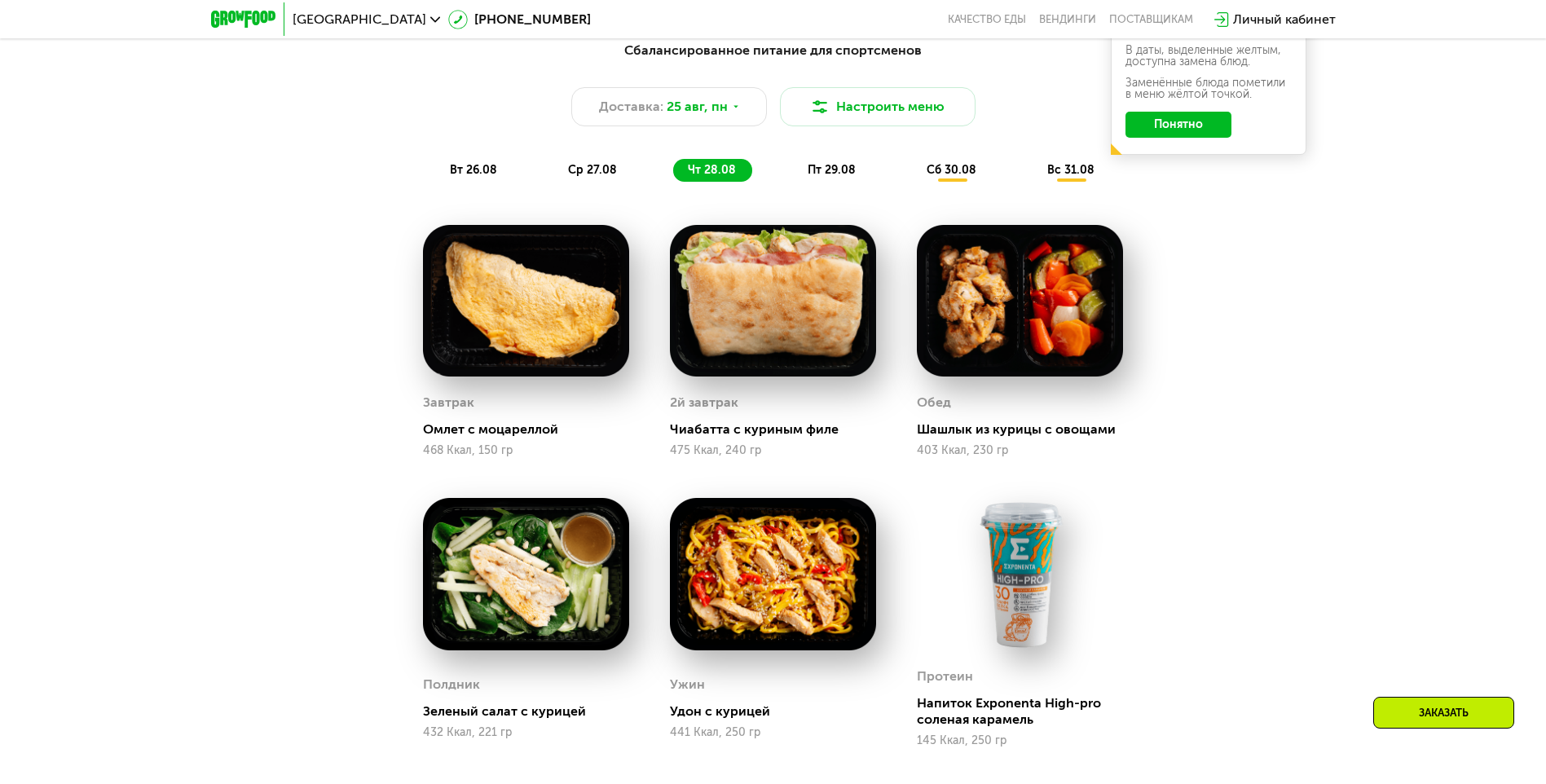
click at [553, 165] on div "вт 26.08" at bounding box center [593, 170] width 80 height 23
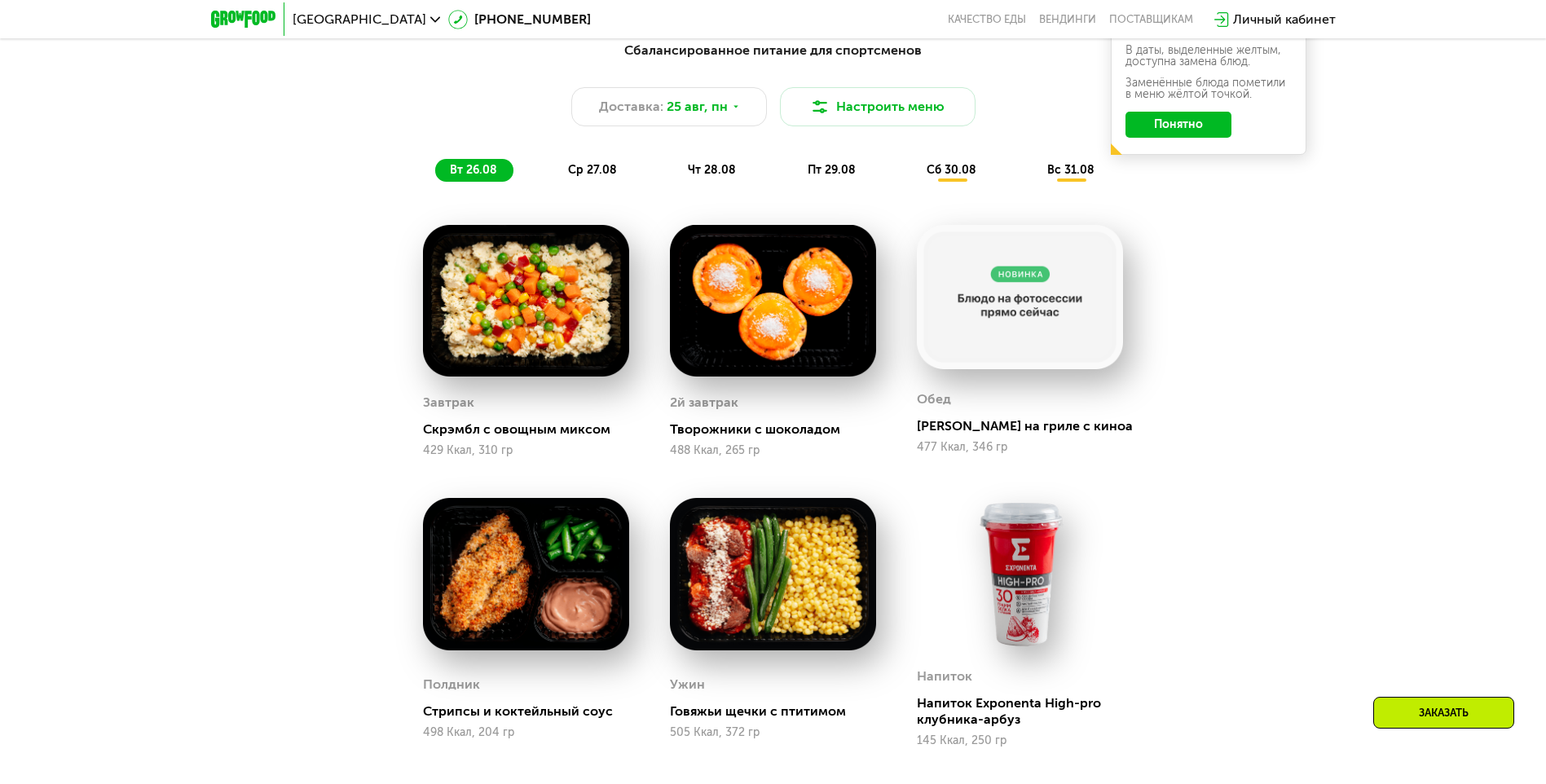
click at [723, 177] on span "чт 28.08" at bounding box center [712, 170] width 48 height 14
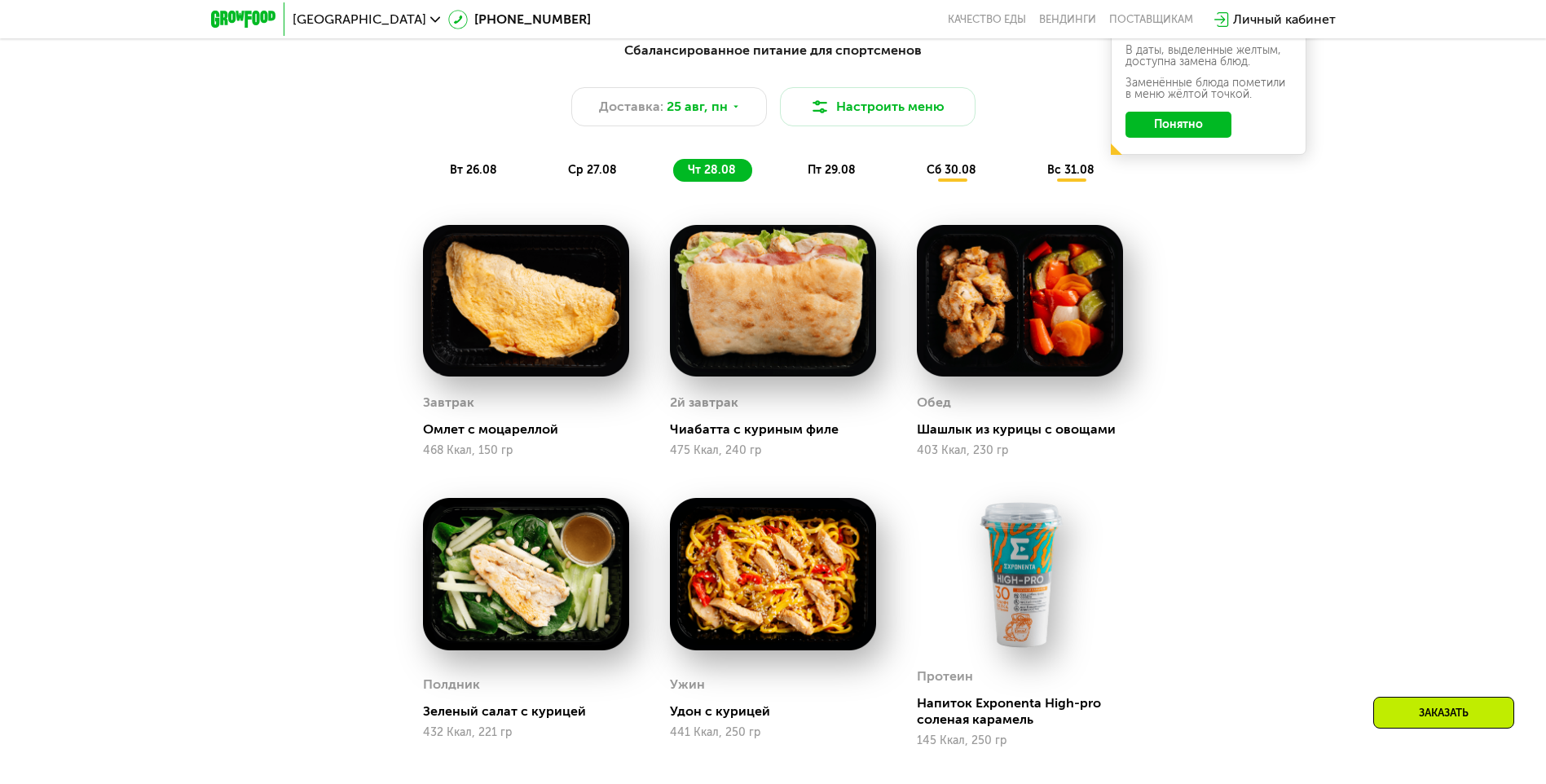
click at [837, 177] on span "пт 29.08" at bounding box center [832, 170] width 48 height 14
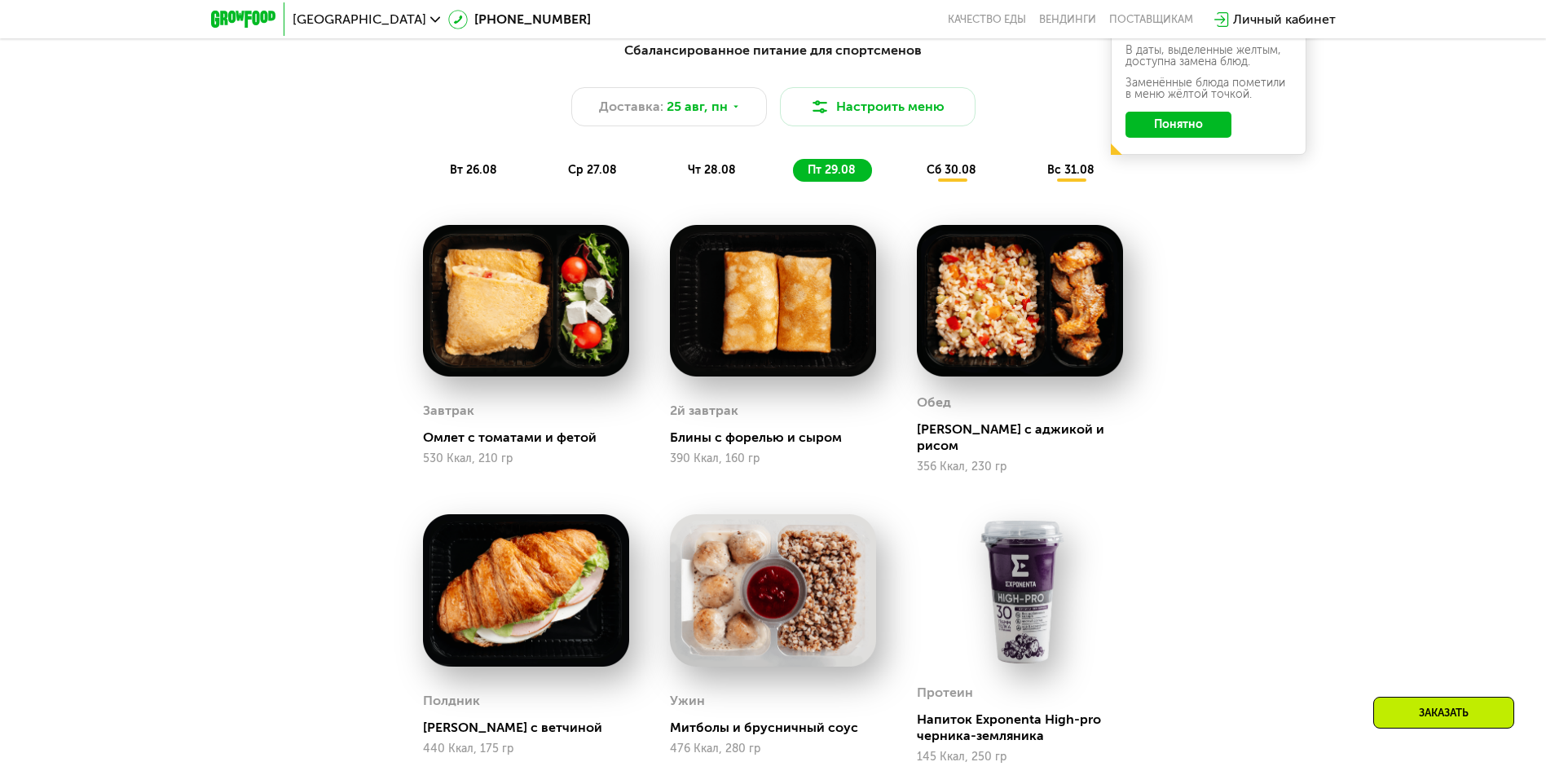
click at [956, 176] on span "сб 30.08" at bounding box center [952, 170] width 50 height 14
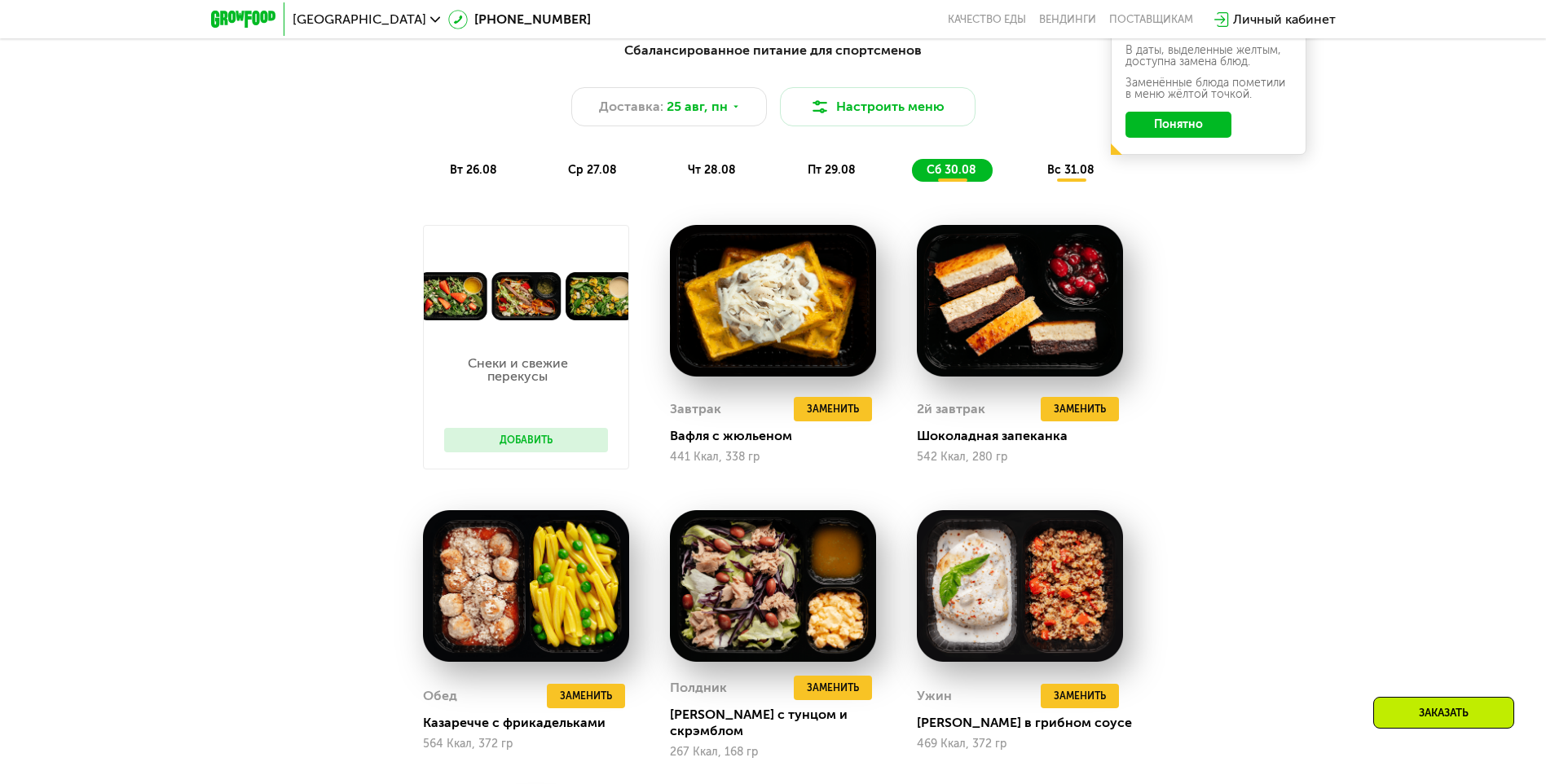
click at [1042, 171] on div "вс 31.08" at bounding box center [1071, 170] width 78 height 23
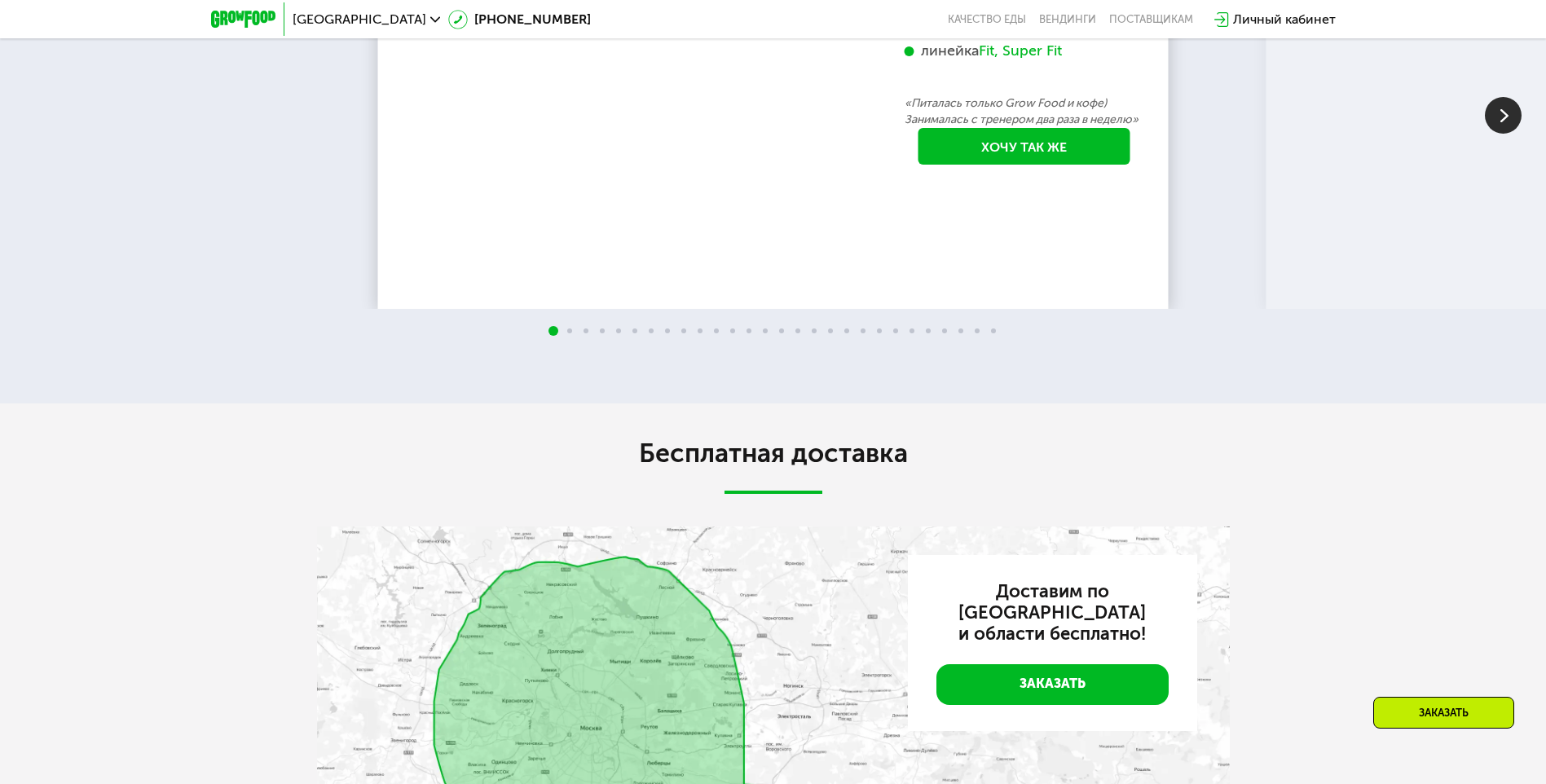
scroll to position [3327, 0]
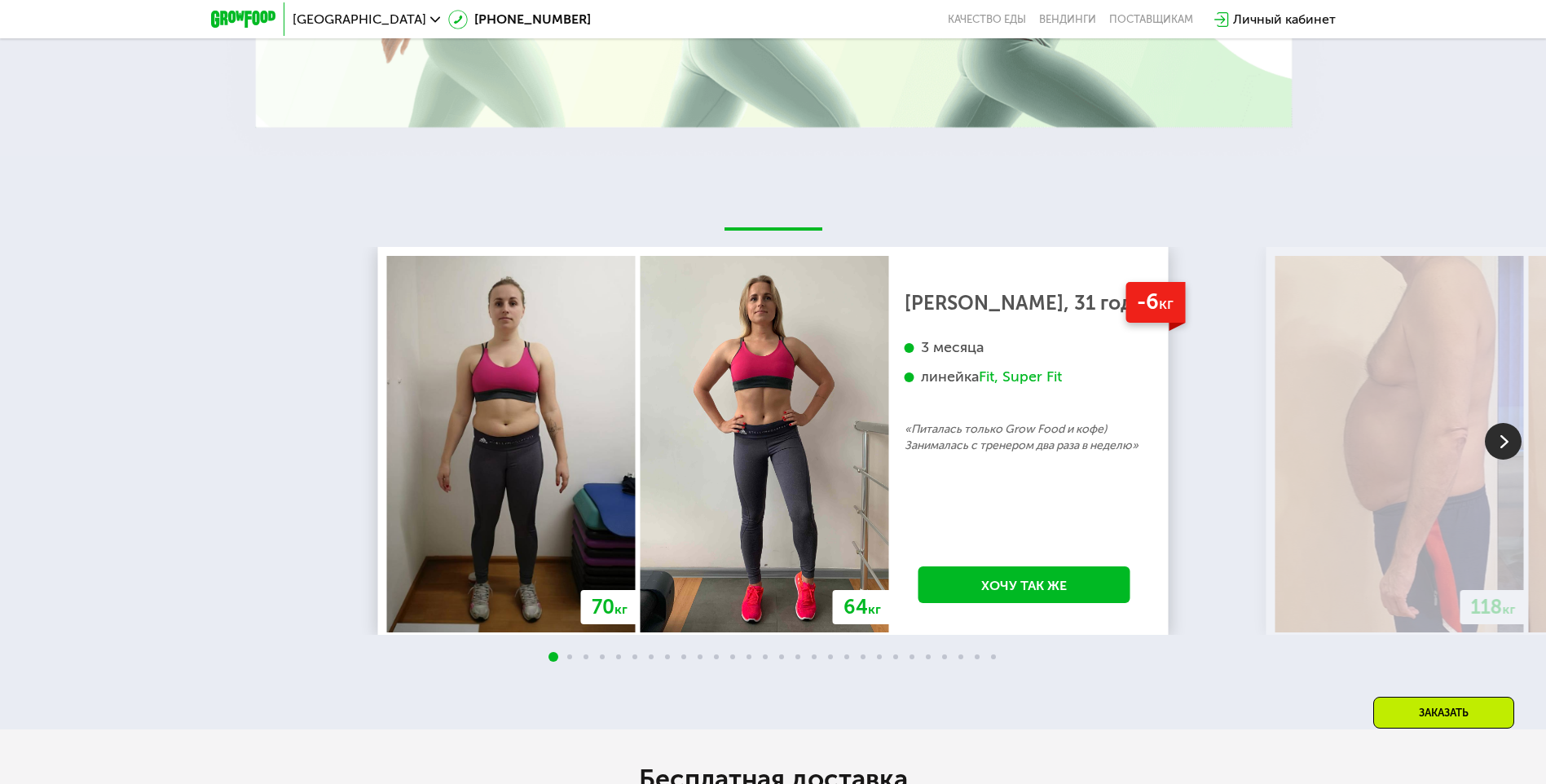
click at [1499, 437] on img at bounding box center [1503, 441] width 37 height 37
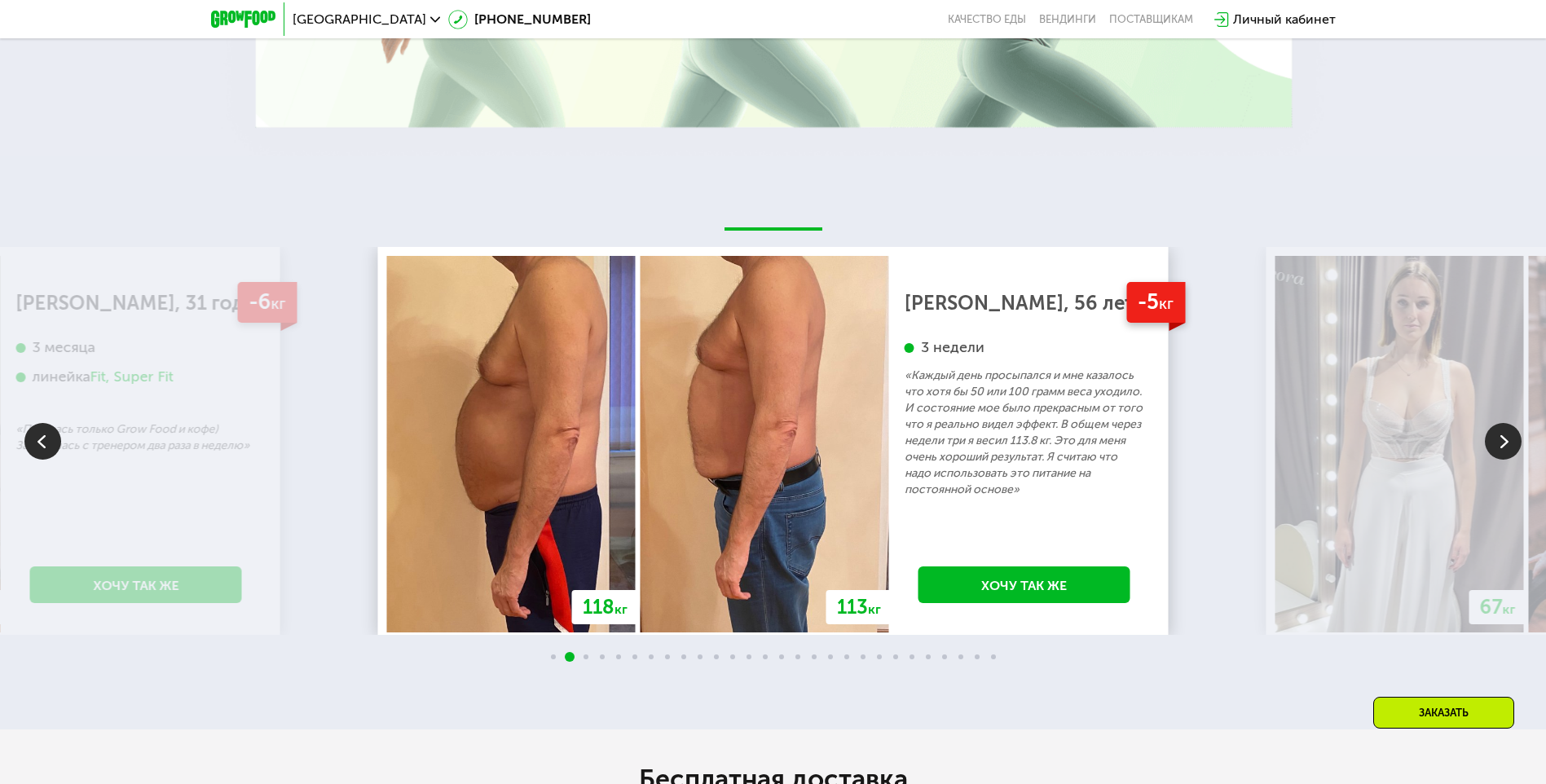
click at [1499, 437] on img at bounding box center [1503, 441] width 37 height 37
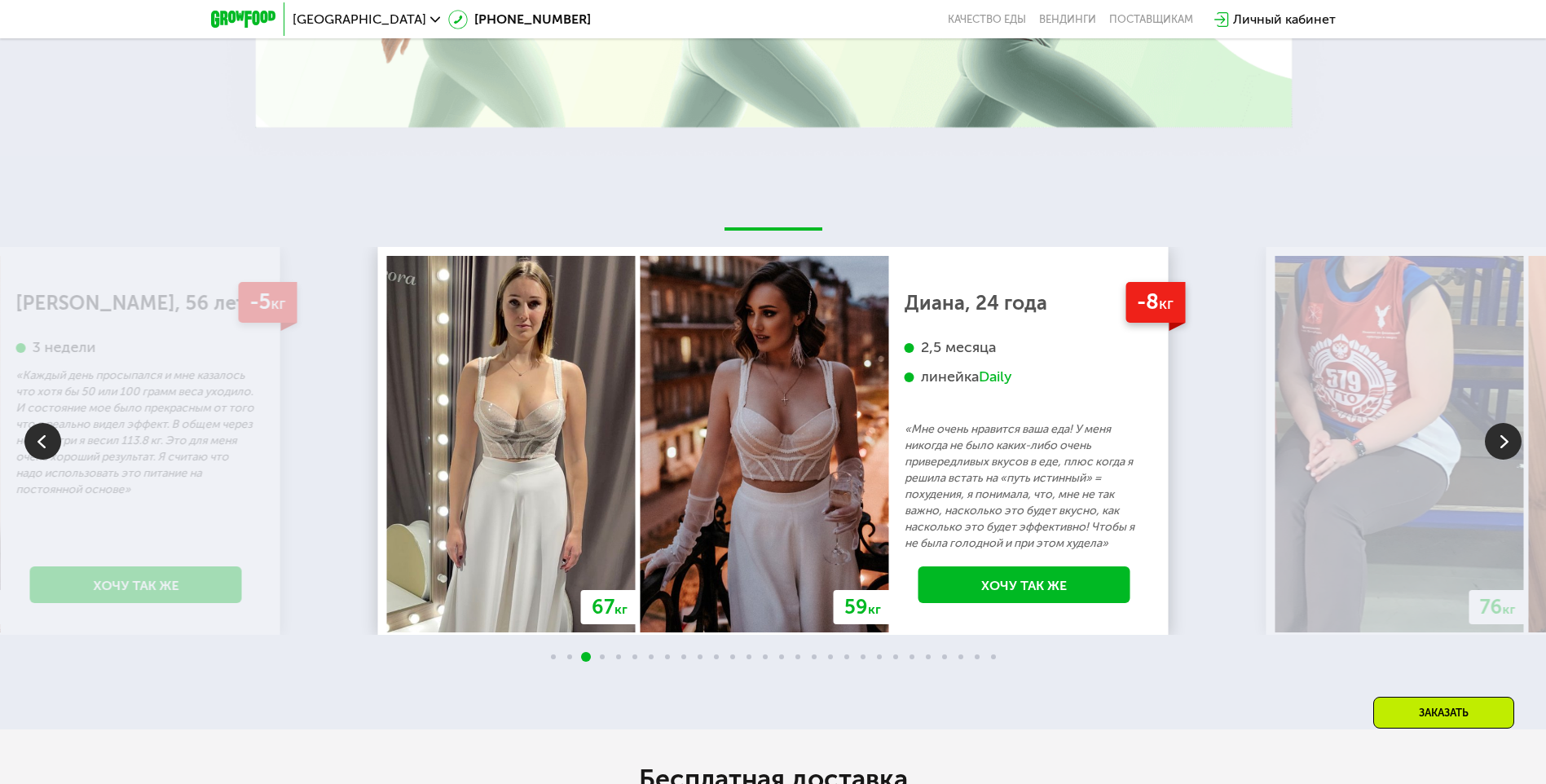
click at [1499, 437] on img at bounding box center [1503, 441] width 37 height 37
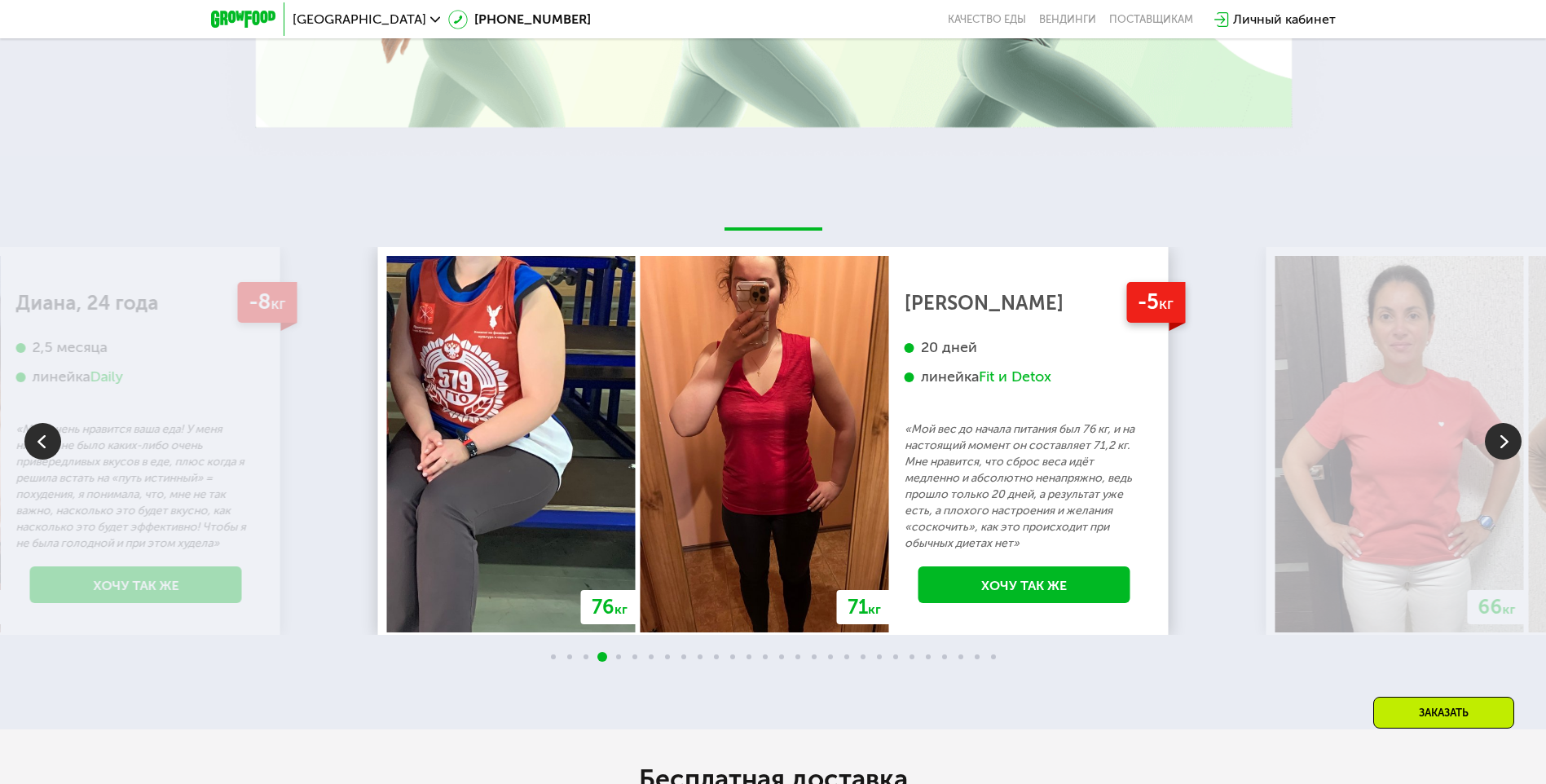
click at [1499, 437] on img at bounding box center [1503, 441] width 37 height 37
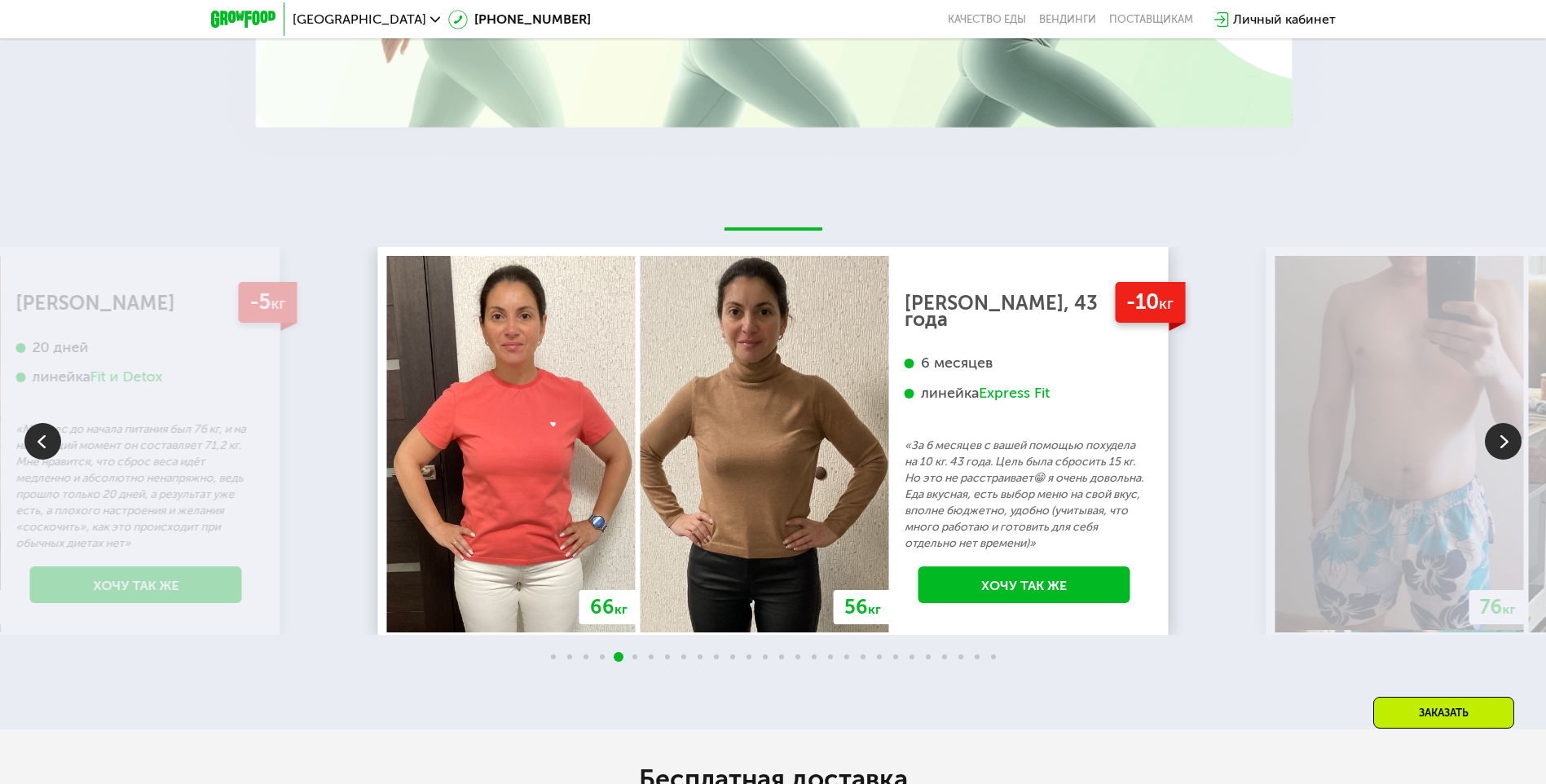
click at [1499, 437] on img at bounding box center [1503, 441] width 37 height 37
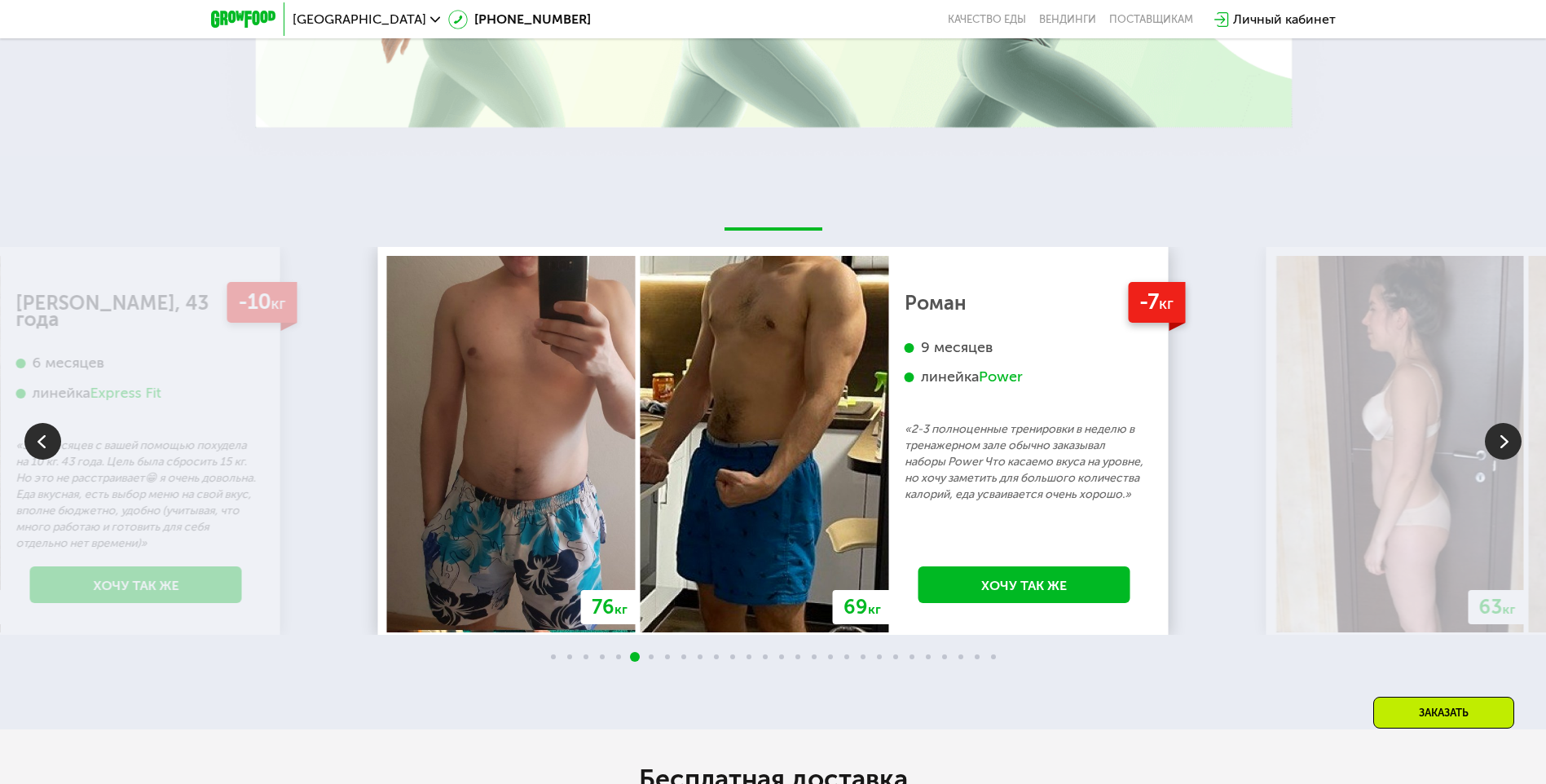
click at [1498, 437] on img at bounding box center [1503, 441] width 37 height 37
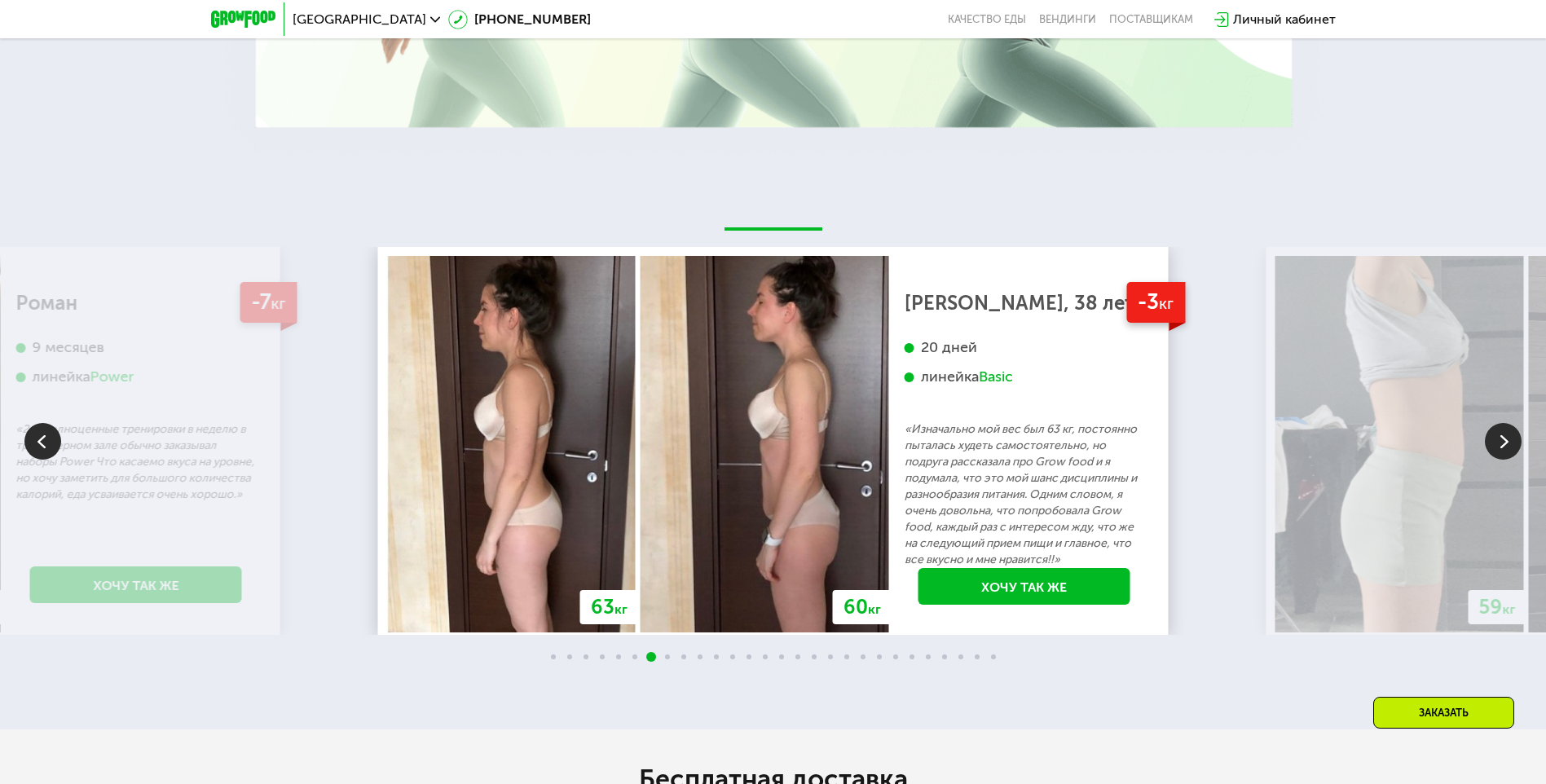
click at [1498, 437] on img at bounding box center [1503, 441] width 37 height 37
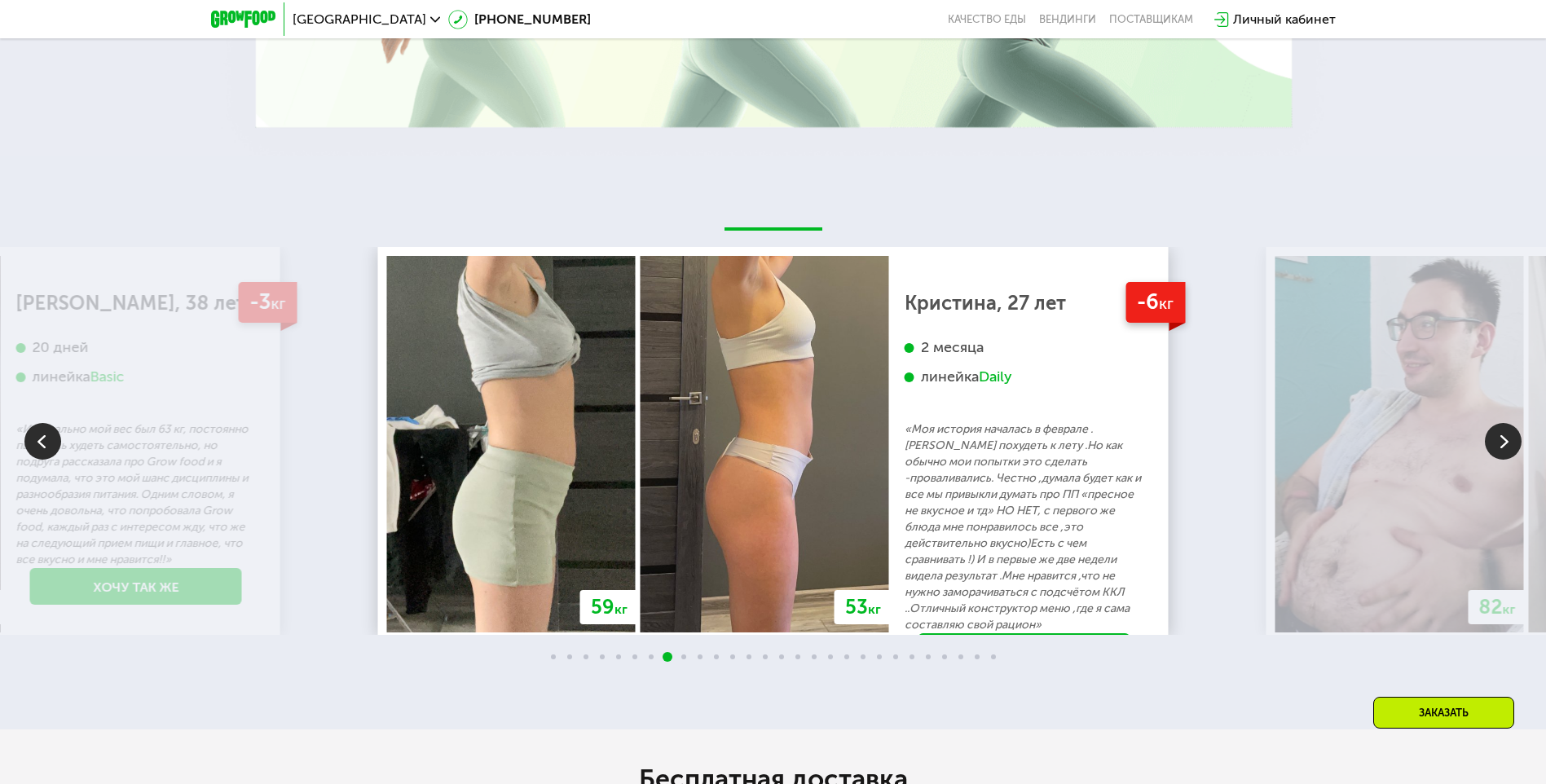
click at [1498, 437] on img at bounding box center [1503, 441] width 37 height 37
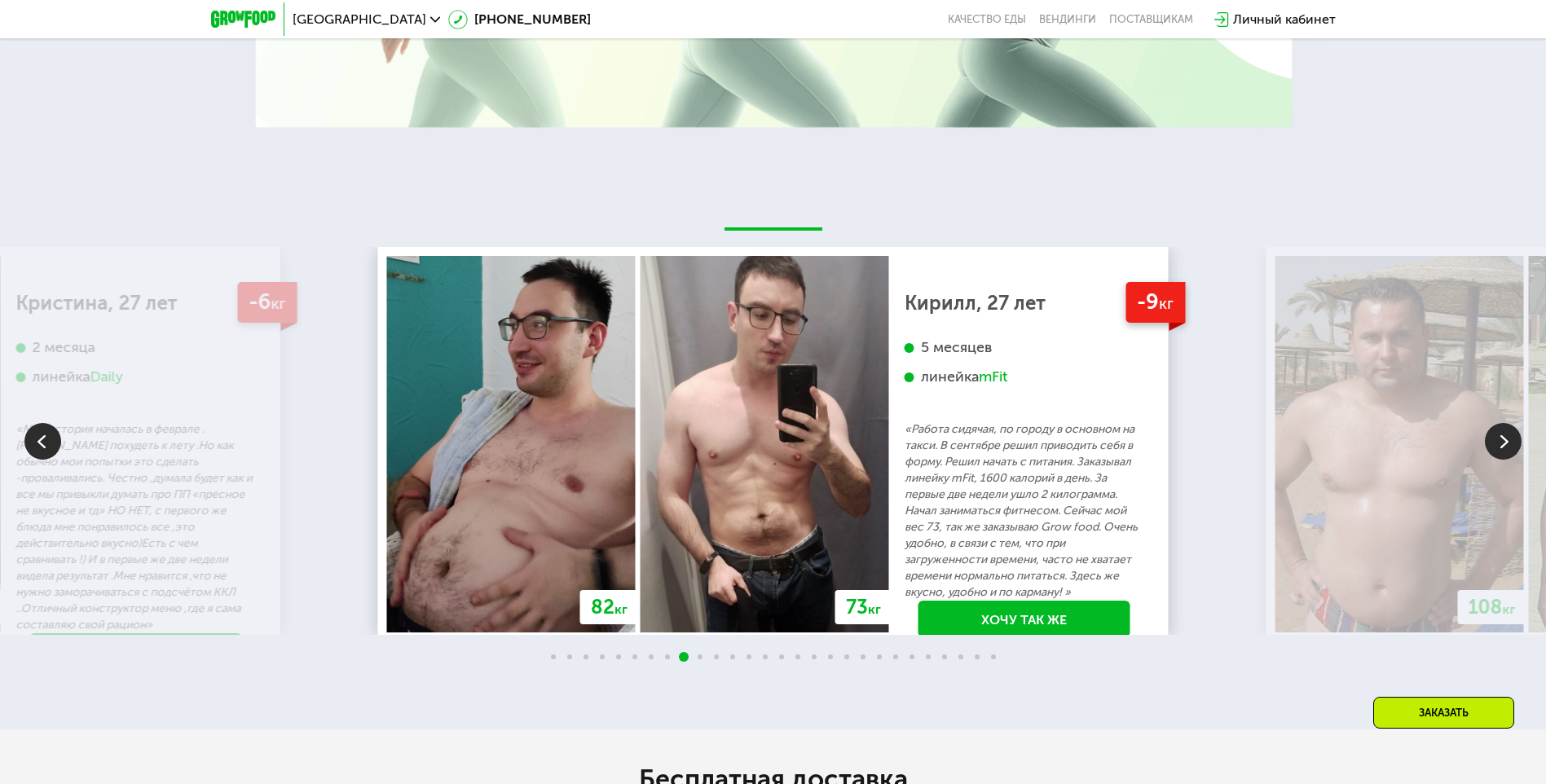
click at [1498, 437] on img at bounding box center [1503, 441] width 37 height 37
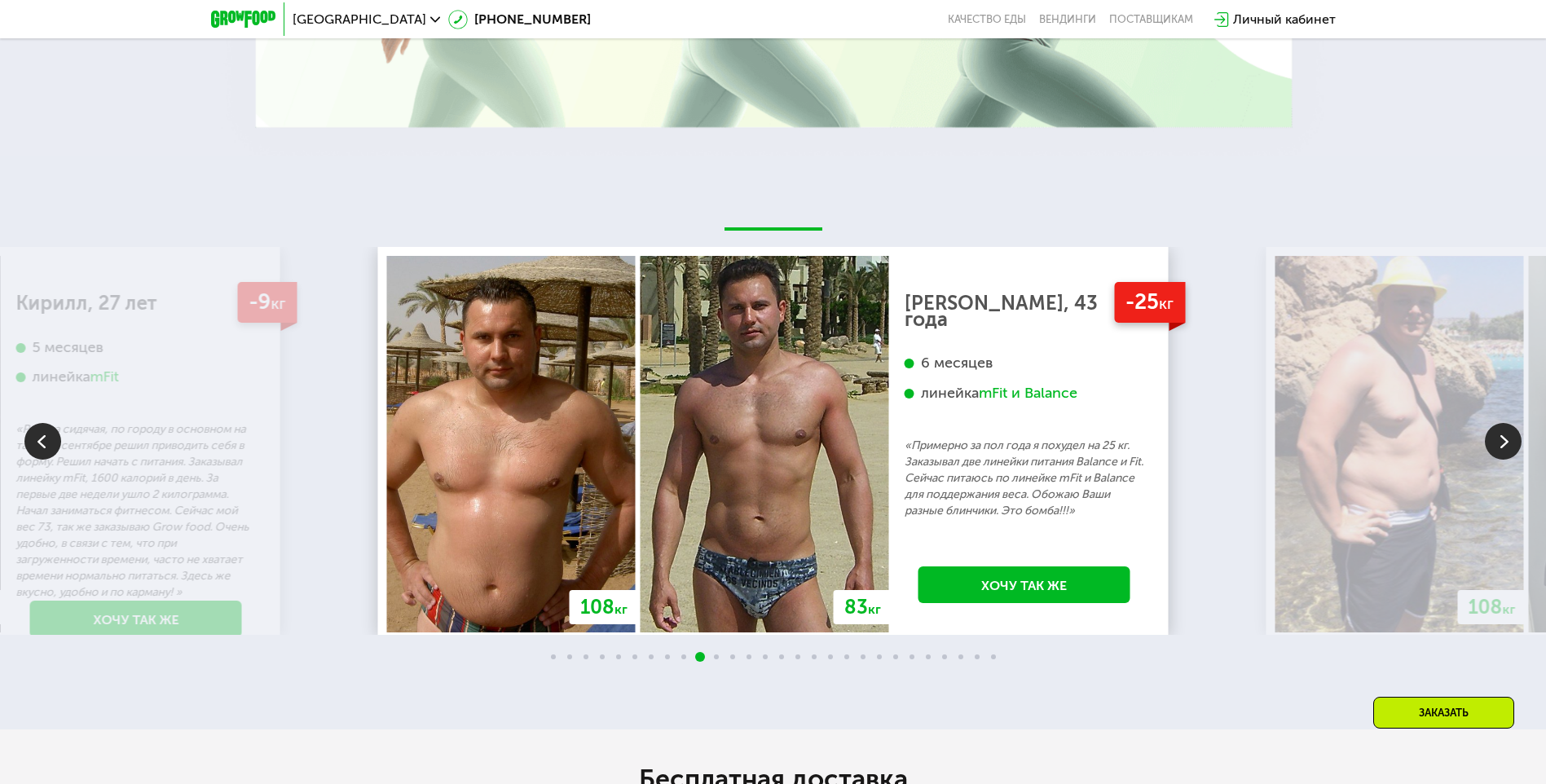
click at [1498, 437] on img at bounding box center [1503, 441] width 37 height 37
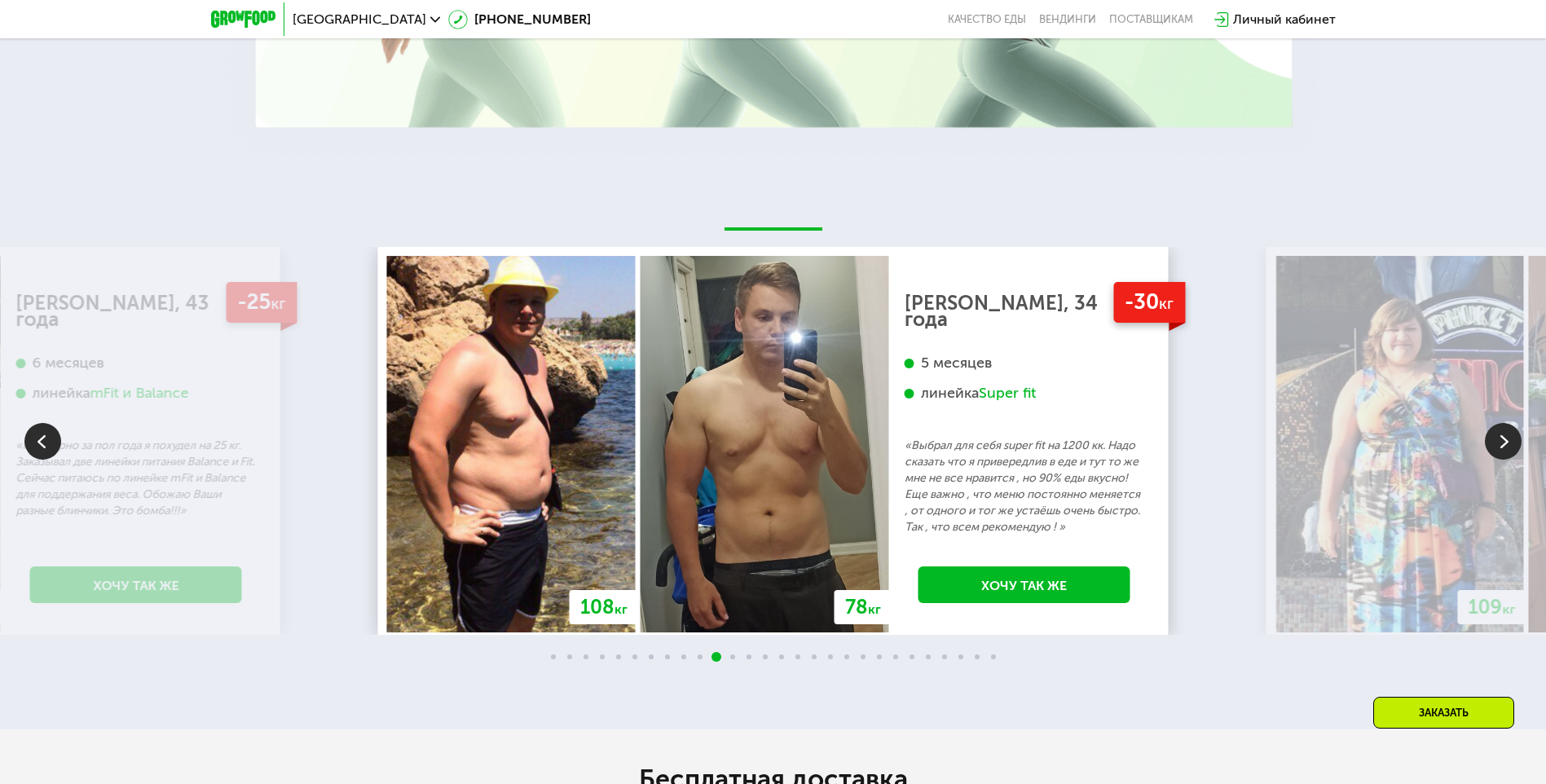
click at [1498, 437] on img at bounding box center [1503, 441] width 37 height 37
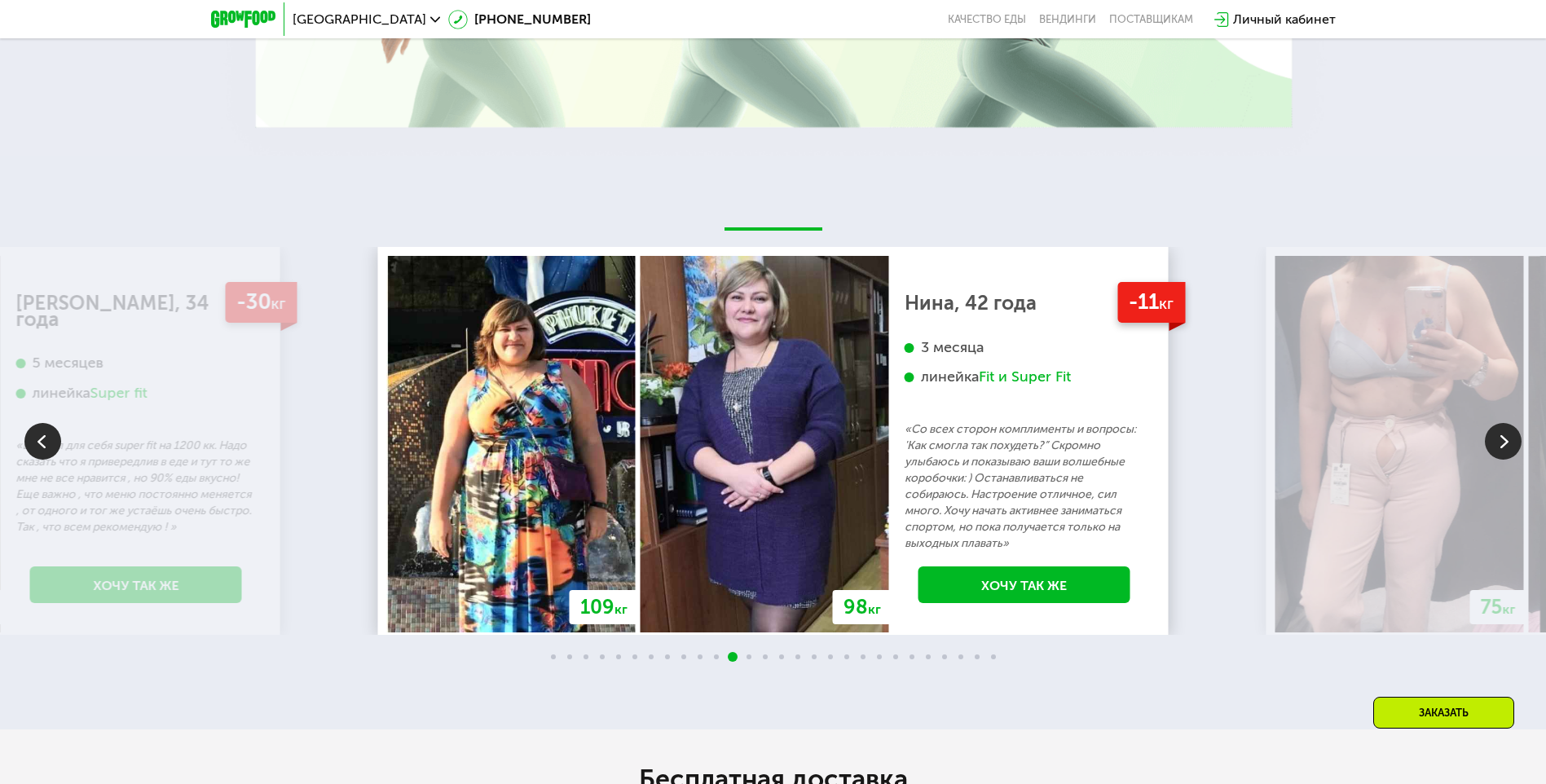
click at [1498, 437] on img at bounding box center [1503, 441] width 37 height 37
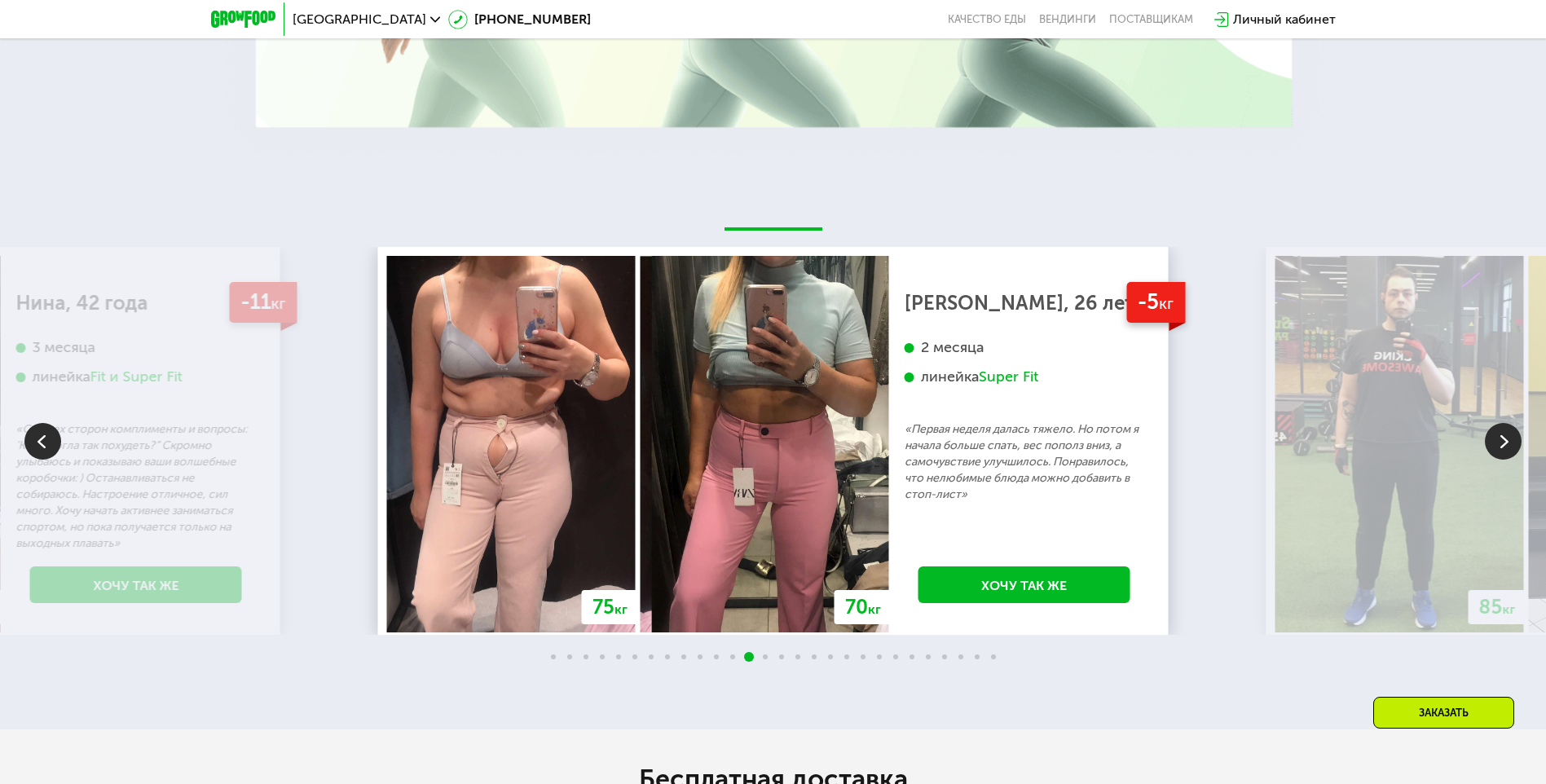
click at [1498, 437] on img at bounding box center [1503, 441] width 37 height 37
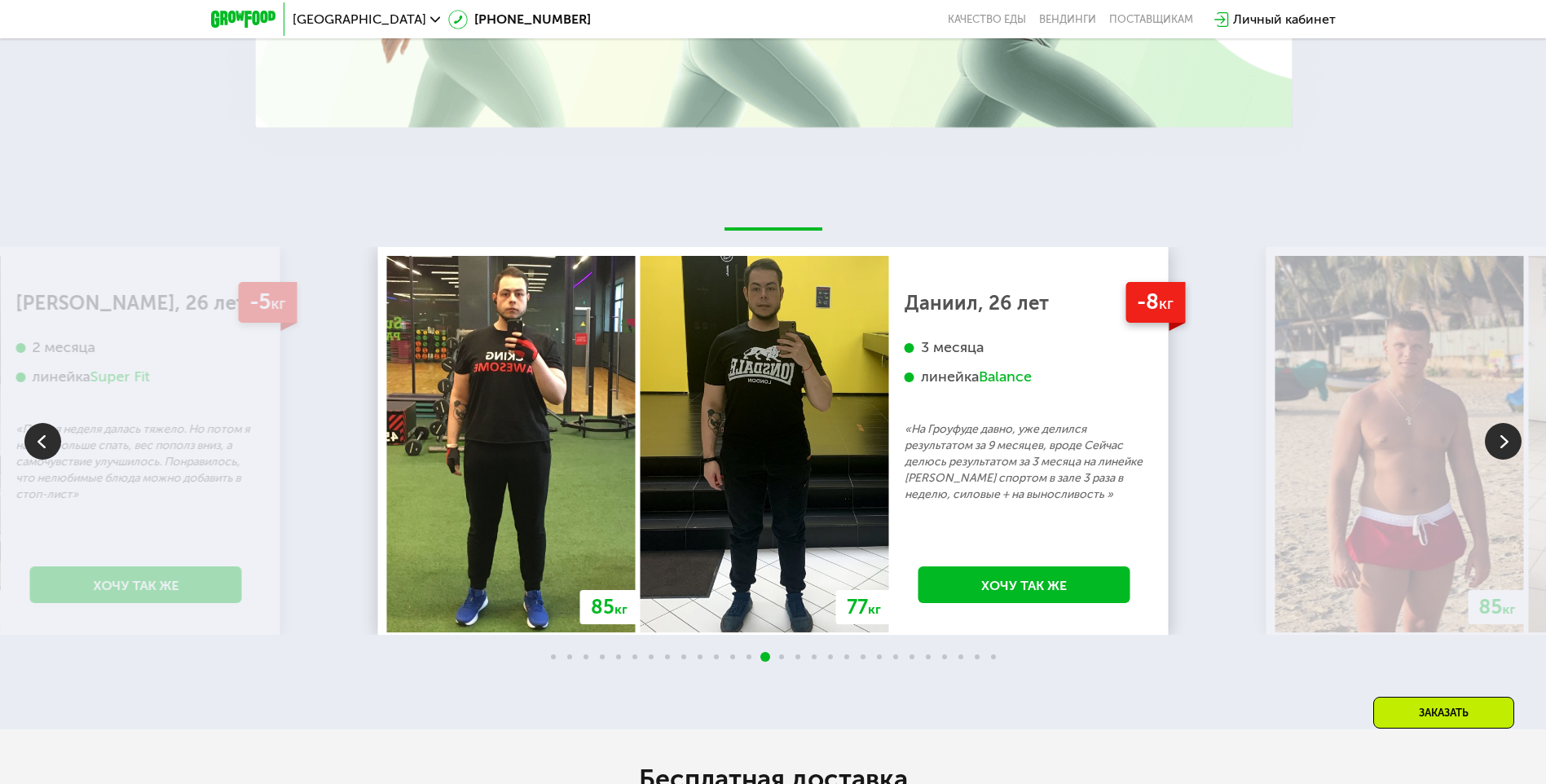
click at [1498, 437] on img at bounding box center [1503, 441] width 37 height 37
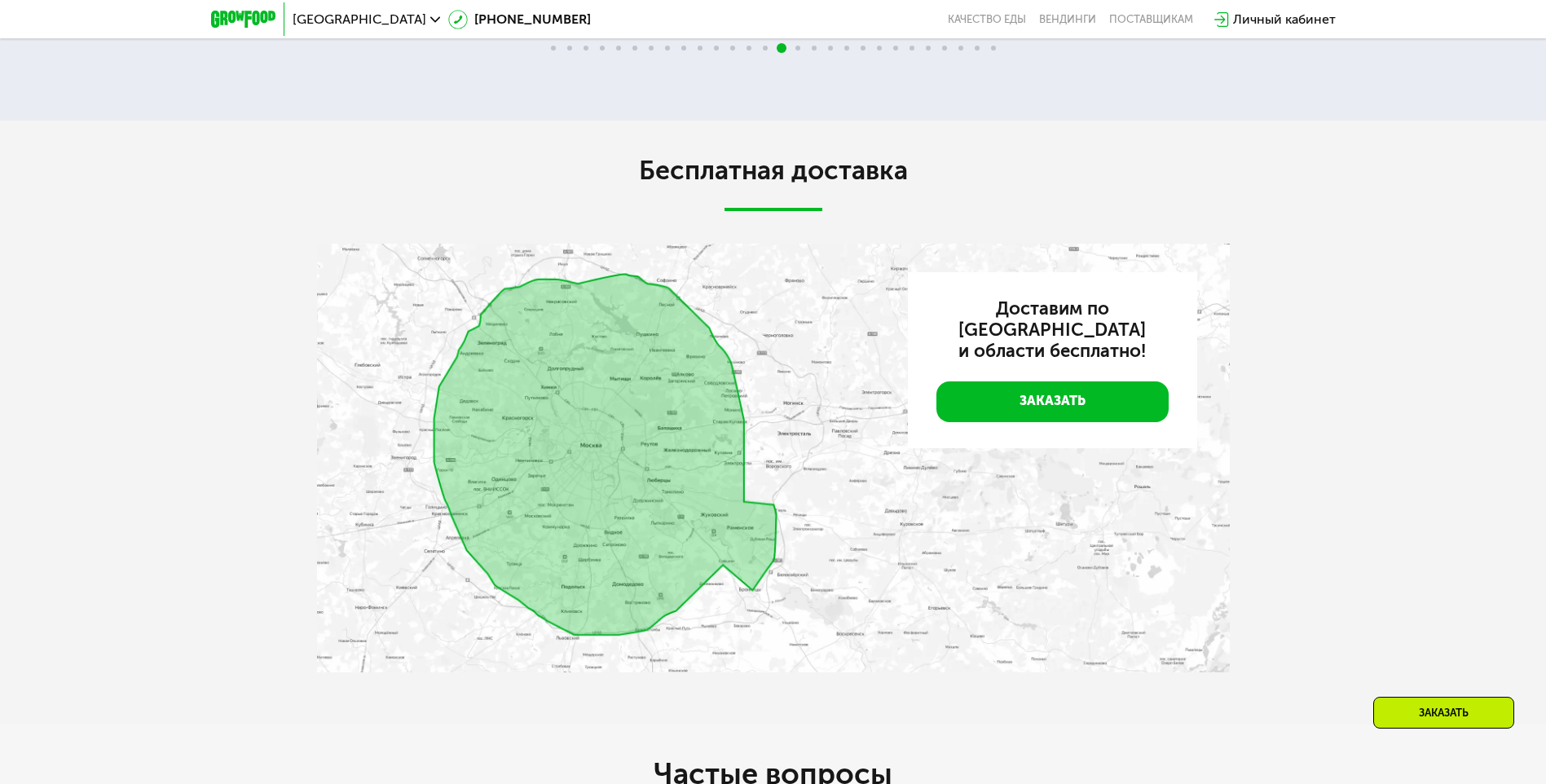
scroll to position [3871, 0]
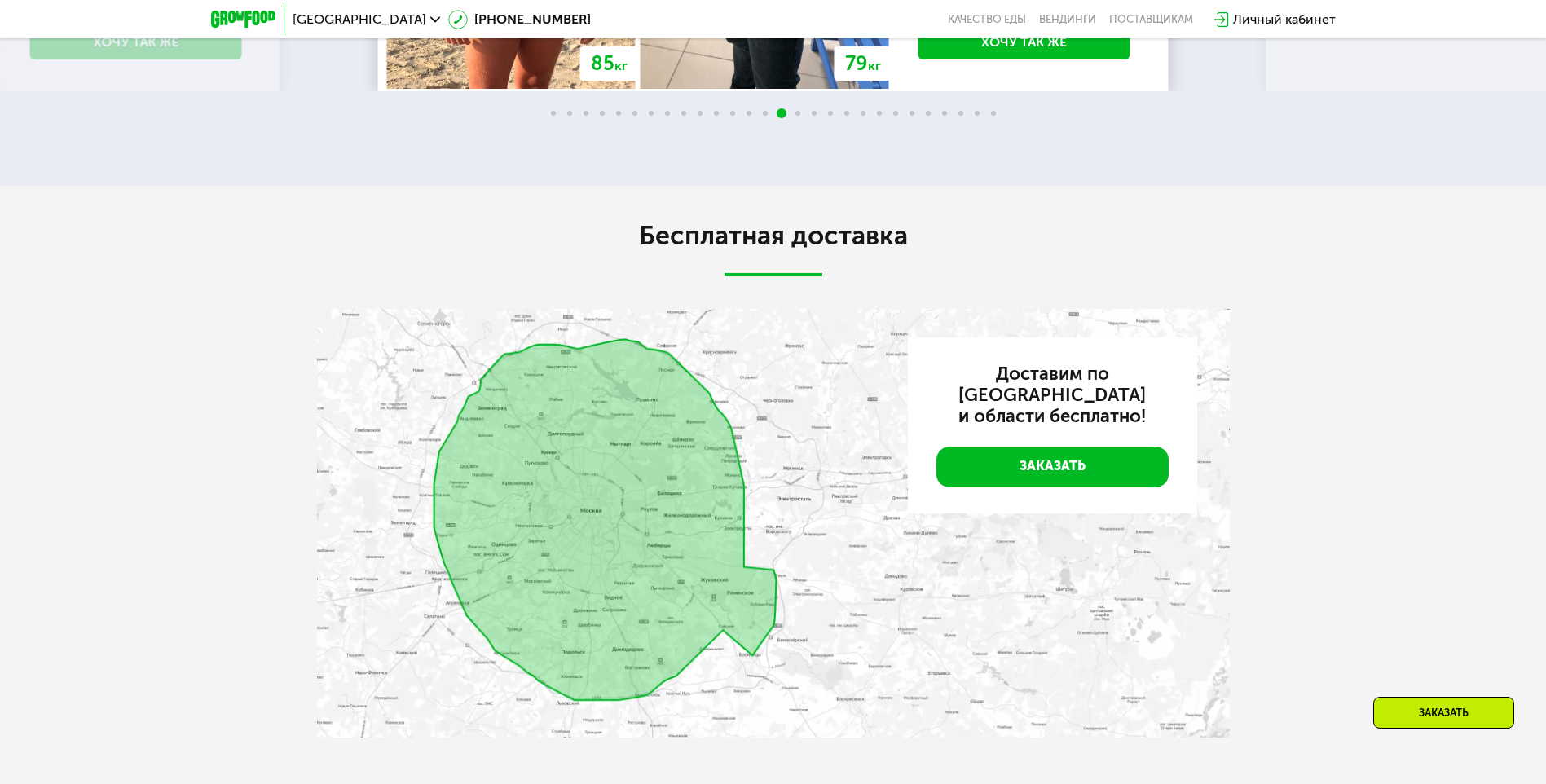
click at [761, 508] on img at bounding box center [773, 523] width 913 height 429
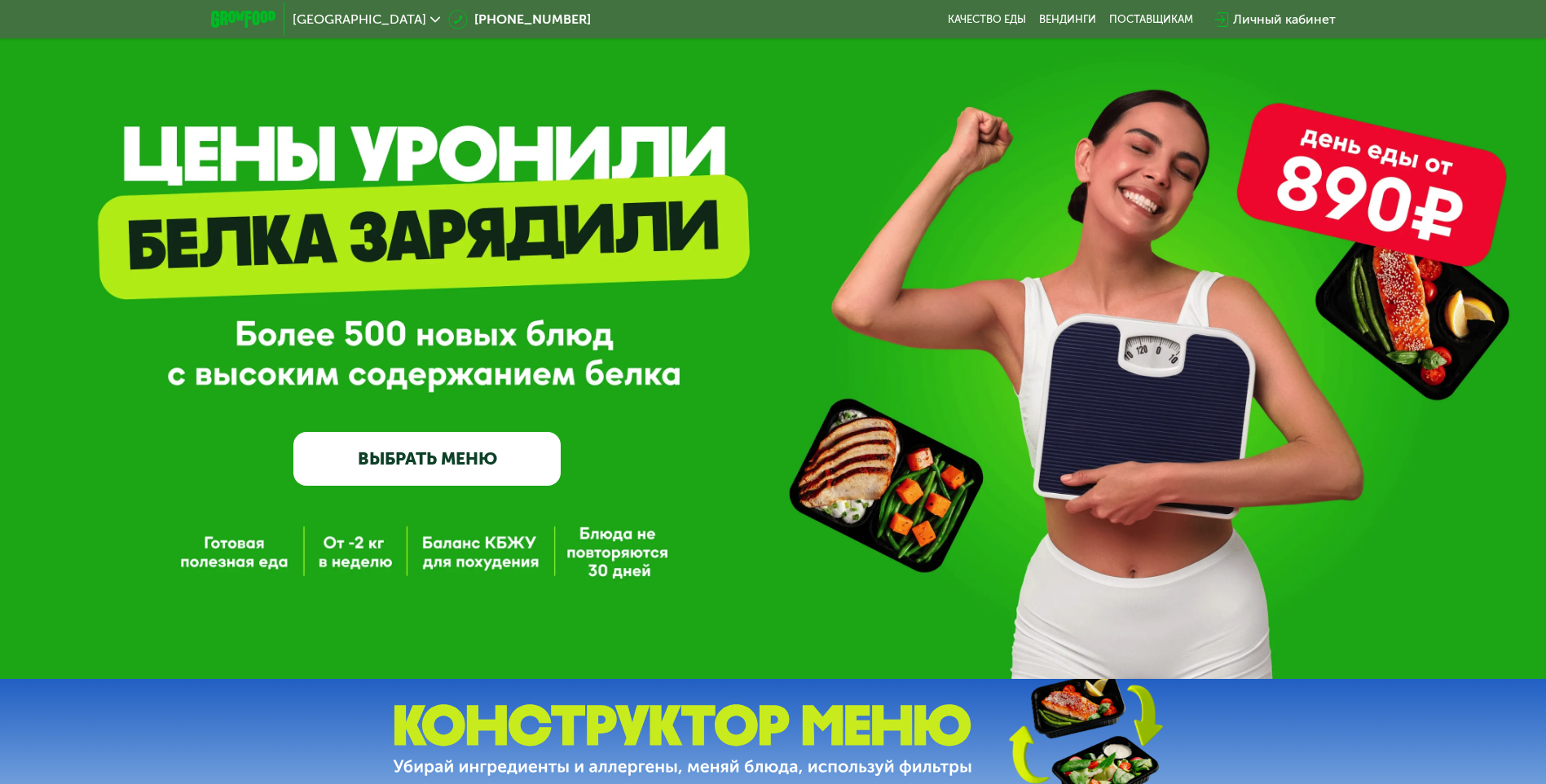
scroll to position [0, 0]
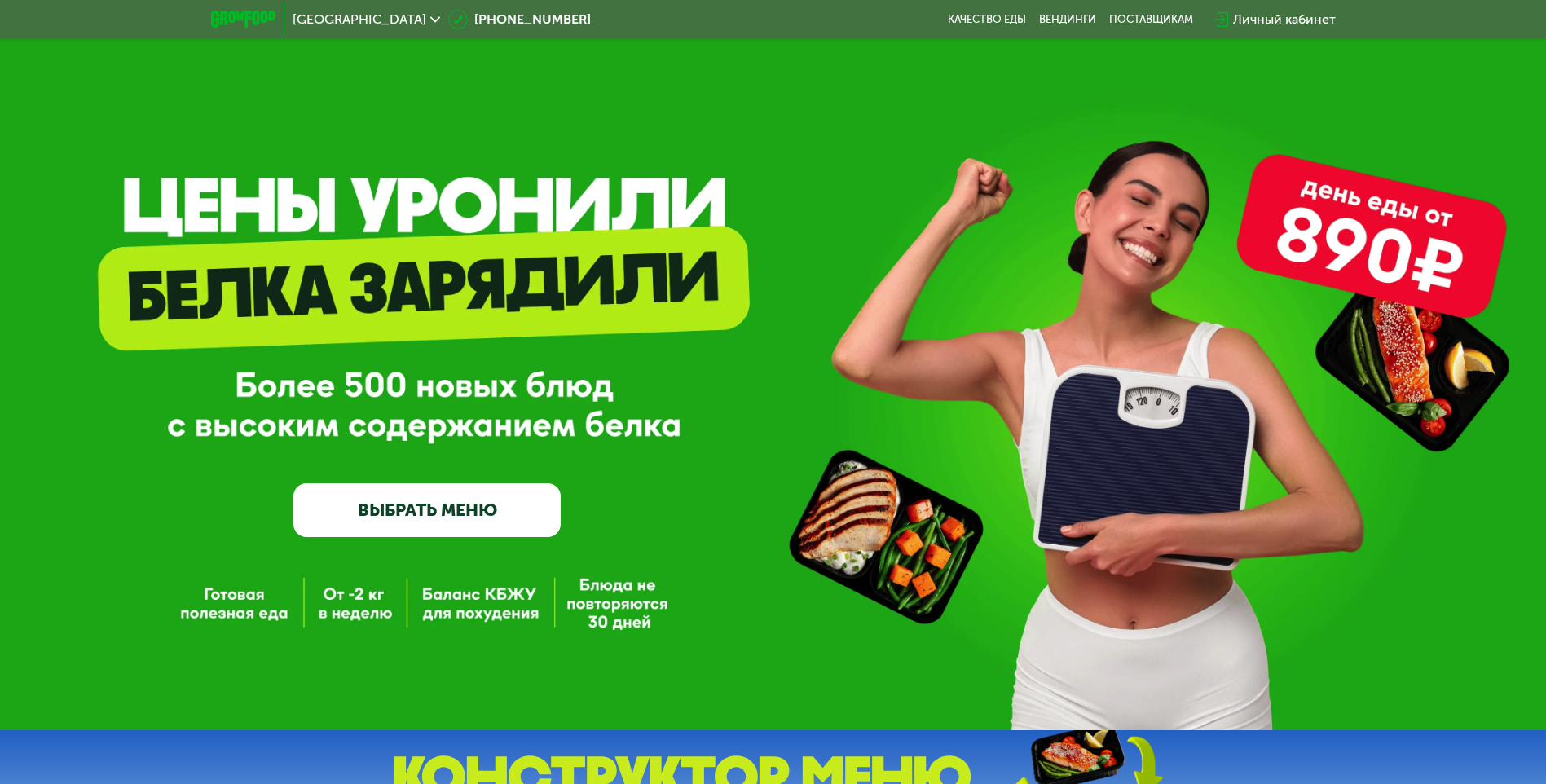
click at [336, 29] on div "[GEOGRAPHIC_DATA]" at bounding box center [366, 19] width 164 height 30
click at [336, 17] on span "[GEOGRAPHIC_DATA]" at bounding box center [360, 19] width 133 height 13
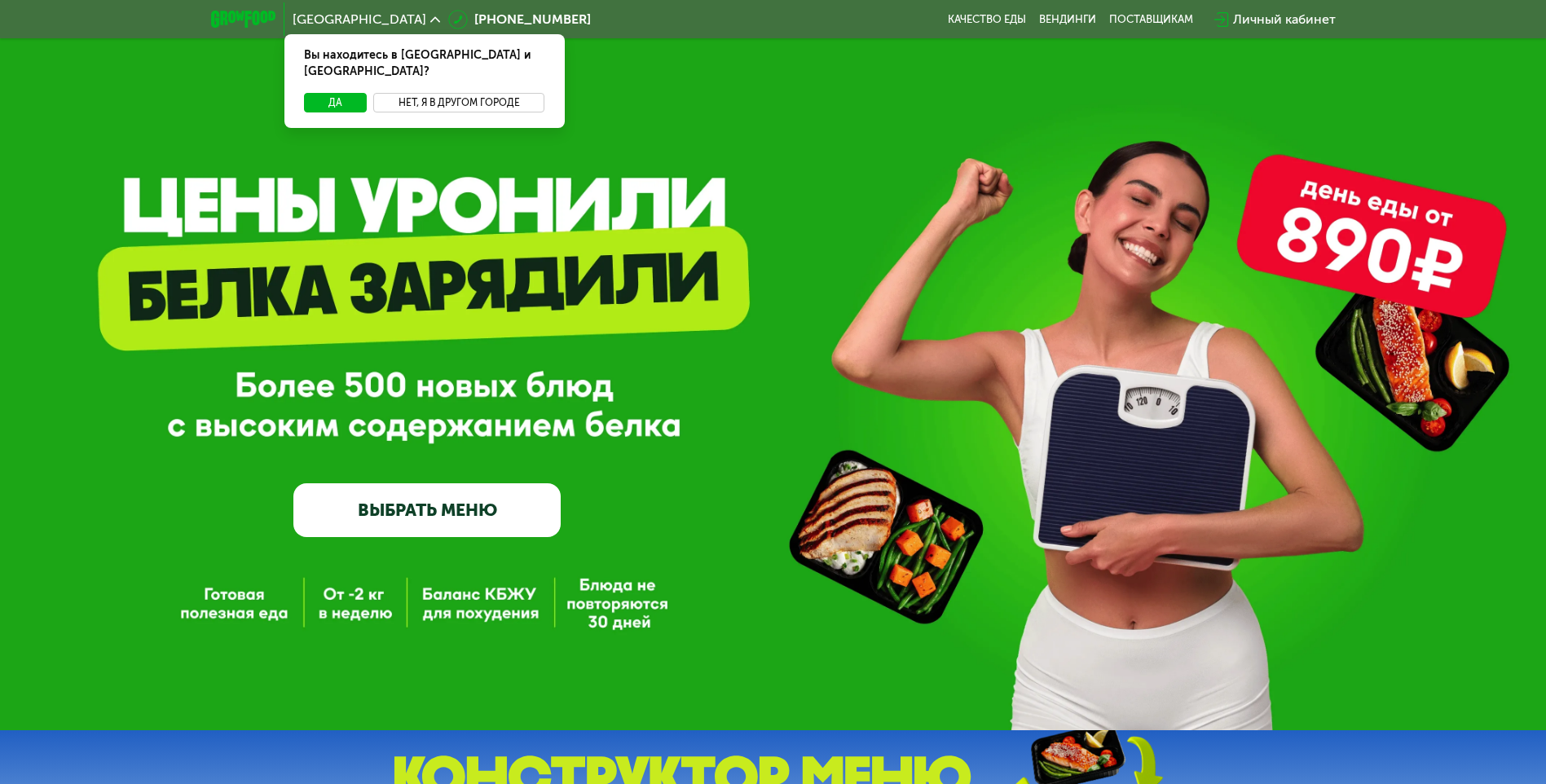
click at [442, 93] on button "Нет, я в другом городе" at bounding box center [460, 102] width 172 height 19
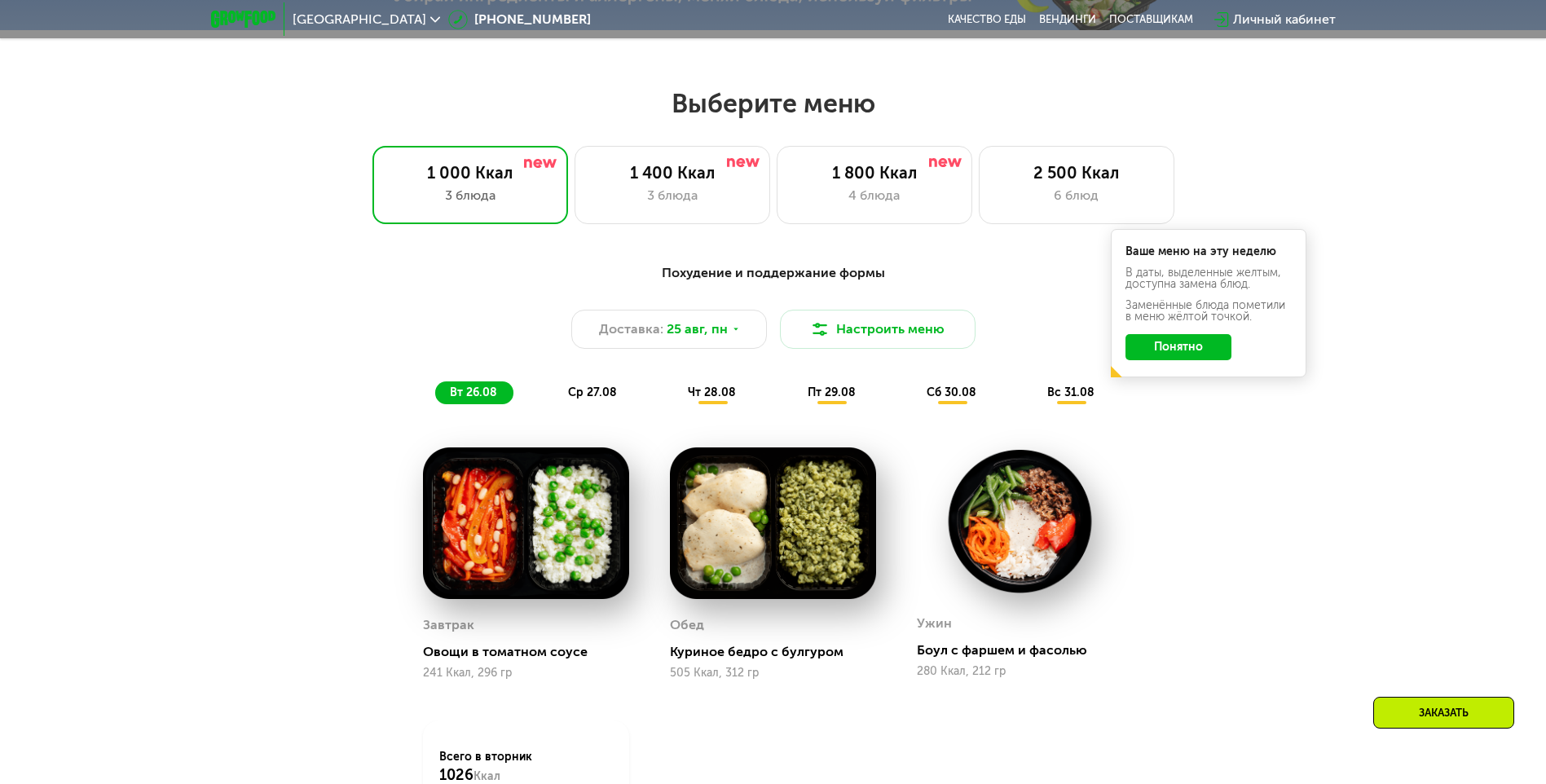
scroll to position [515, 0]
